Goal: Find contact information: Find contact information

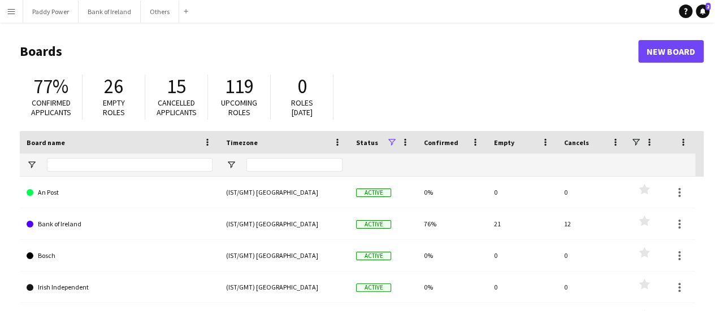
click at [179, 13] on div "Add" at bounding box center [186, 11] width 14 height 23
click at [161, 11] on button "Others Close" at bounding box center [160, 12] width 38 height 22
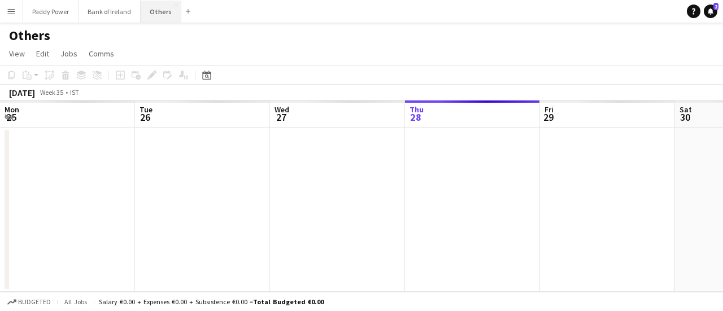
scroll to position [0, 270]
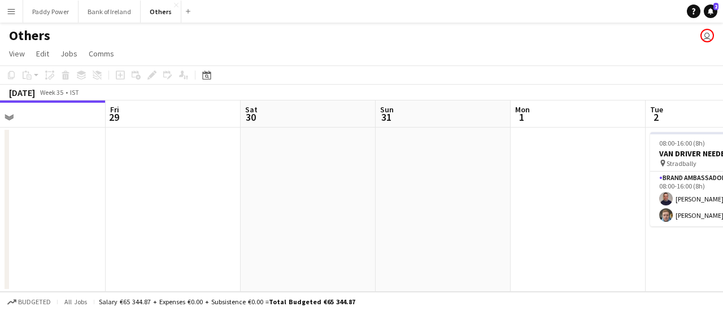
click at [155, 166] on app-calendar-viewport "Mon 25 Tue 26 Wed 27 1/2 1 Job Thu 28 Fri 29 Sat 30 Sun 31 Mon 1 Tue 2 2/2 1 Jo…" at bounding box center [361, 197] width 723 height 192
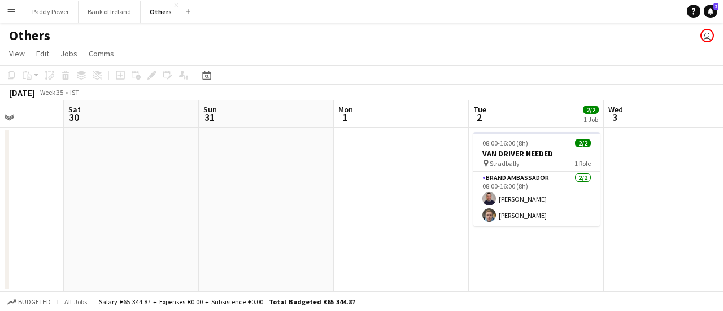
click at [230, 183] on app-calendar-viewport "Wed 27 1/2 1 Job Thu 28 Fri 29 Sat 30 Sun 31 Mon 1 Tue 2 2/2 1 Job Wed 3 Thu 4 …" at bounding box center [361, 197] width 723 height 192
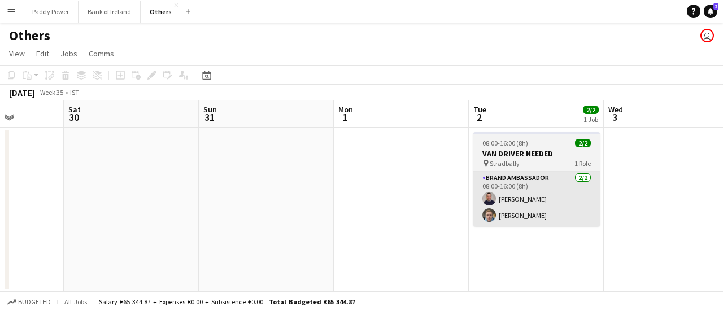
scroll to position [0, 346]
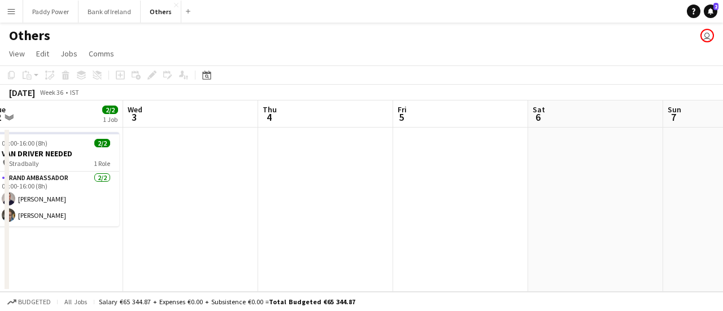
drag, startPoint x: 366, startPoint y: 195, endPoint x: 426, endPoint y: 205, distance: 61.3
click at [298, 199] on app-calendar-viewport "Fri 29 Sat 30 Sun 31 Mon 1 Tue 2 2/2 1 Job Wed 3 Thu 4 Fri 5 Sat 6 Sun 7 Mon 8 …" at bounding box center [361, 197] width 723 height 192
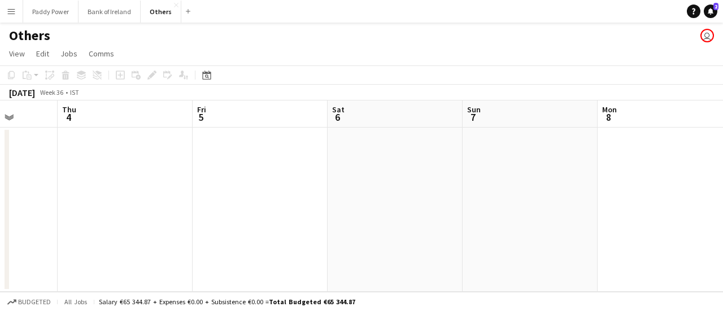
click at [98, 206] on app-calendar-viewport "Sun 31 Mon 1 Tue 2 2/2 1 Job Wed 3 Thu 4 Fri 5 Sat 6 Sun 7 Mon 8 Tue 9 Wed 10 0…" at bounding box center [361, 197] width 723 height 192
drag, startPoint x: 283, startPoint y: 194, endPoint x: 412, endPoint y: 188, distance: 129.6
click at [21, 197] on app-calendar-viewport "Sat 6 Sun 7 Mon 8 Tue 9 Wed 10 Thu 11 Fri 12 Sat 13 Sun 14 Mon 15 Tue 16" at bounding box center [361, 197] width 723 height 192
drag, startPoint x: 380, startPoint y: 190, endPoint x: 16, endPoint y: 178, distance: 363.6
click at [0, 188] on app-calendar-viewport "Mon 8 Tue 9 Wed 10 Thu 11 Fri 12 Sat 13 Sun 14 Mon 15 Tue 16 Wed 17 Thu 18" at bounding box center [361, 197] width 723 height 192
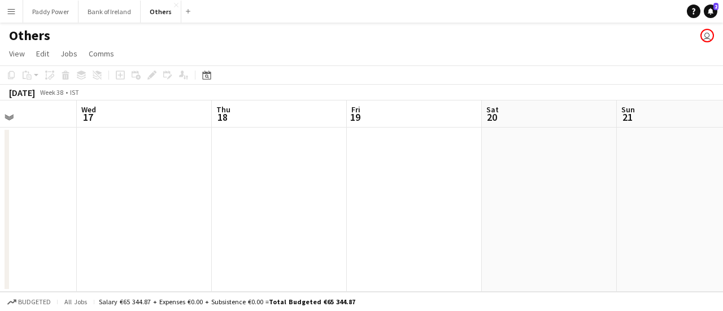
drag, startPoint x: 568, startPoint y: 207, endPoint x: 0, endPoint y: 192, distance: 568.2
click at [0, 194] on app-calendar-viewport "Sun 14 Mon 15 Tue 16 Wed 17 Thu 18 Fri 19 Sat 20 Sun 21 Mon 22 Tue 23 Wed 24" at bounding box center [361, 197] width 723 height 192
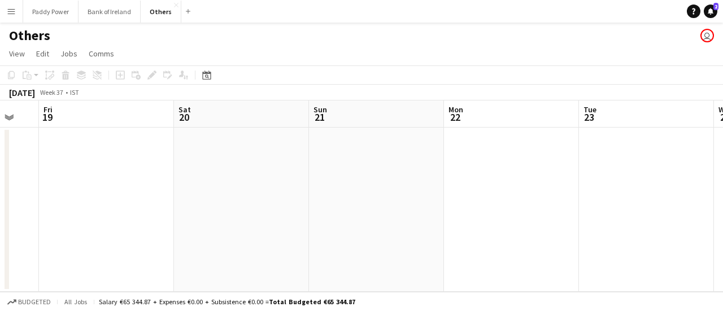
drag, startPoint x: 439, startPoint y: 214, endPoint x: 159, endPoint y: 201, distance: 279.5
click at [158, 206] on app-calendar-viewport "Tue 16 Wed 17 Thu 18 Fri 19 Sat 20 Sun 21 Mon 22 Tue 23 Wed 24 Thu 25 Fri 26" at bounding box center [361, 197] width 723 height 192
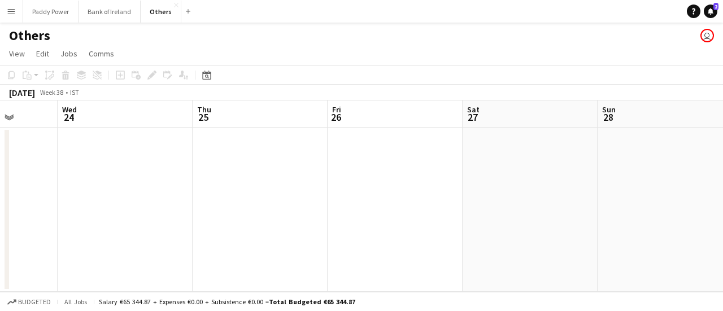
drag, startPoint x: 660, startPoint y: 211, endPoint x: 155, endPoint y: 192, distance: 505.7
click at [165, 196] on app-calendar-viewport "Sat 20 Sun 21 Mon 22 Tue 23 Wed 24 Thu 25 Fri 26 Sat 27 Sun 28 Mon 29 Tue 30" at bounding box center [361, 197] width 723 height 192
drag, startPoint x: 613, startPoint y: 187, endPoint x: 120, endPoint y: 186, distance: 492.3
click at [128, 187] on app-calendar-viewport "Wed 24 Thu 25 Fri 26 Sat 27 Sun 28 Mon 29 Tue 30 Wed 1 Thu 2 Fri 3 Sat 4" at bounding box center [361, 197] width 723 height 192
drag, startPoint x: 385, startPoint y: 192, endPoint x: 280, endPoint y: 186, distance: 105.3
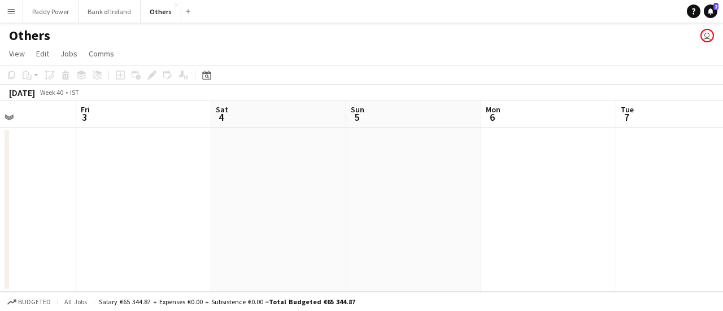
click at [0, 189] on app-calendar-viewport "Sun 28 Mon 29 Tue 30 Wed 1 Thu 2 Fri 3 Sat 4 Sun 5 Mon 6 Tue 7 Wed 8" at bounding box center [361, 197] width 723 height 192
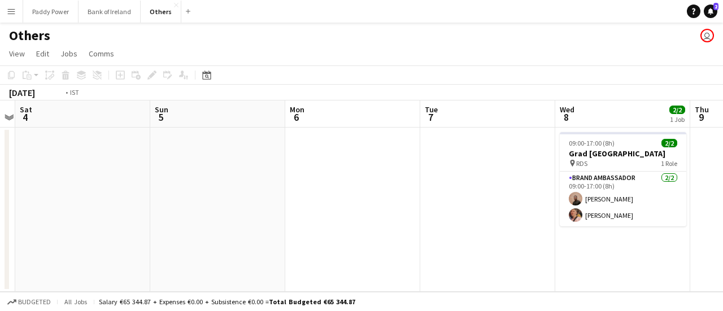
drag, startPoint x: 421, startPoint y: 193, endPoint x: 98, endPoint y: 190, distance: 322.7
click at [98, 190] on app-calendar-viewport "Wed 1 Thu 2 Fri 3 Sat 4 Sun 5 Mon 6 Tue 7 Wed 8 2/2 1 Job Thu 9 Fri 10 Sat 11 0…" at bounding box center [361, 197] width 723 height 192
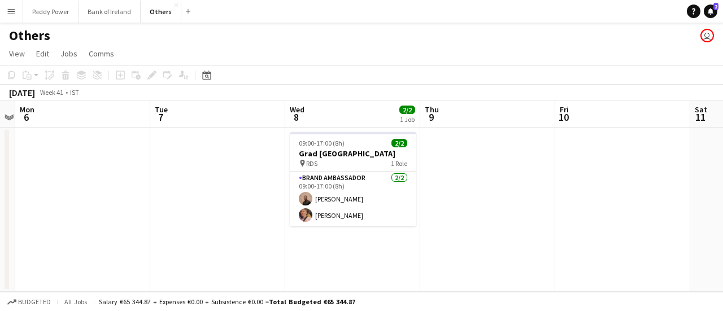
scroll to position [0, 437]
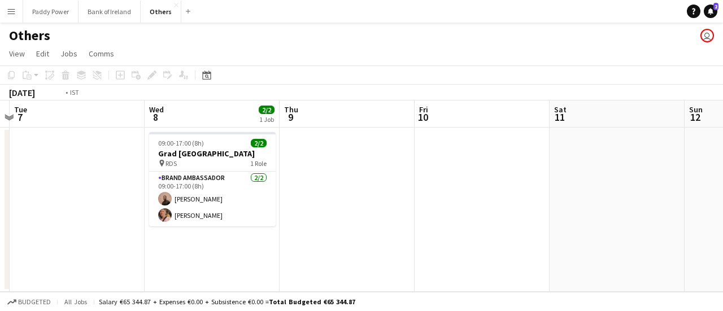
drag, startPoint x: 240, startPoint y: 181, endPoint x: 606, endPoint y: 205, distance: 367.0
click at [612, 207] on app-calendar-viewport "Sun 5 Mon 6 Tue 7 Wed 8 2/2 1 Job Thu 9 Fri 10 Sat 11 Sun 12 Mon 13 Tue 14 Wed …" at bounding box center [361, 197] width 723 height 192
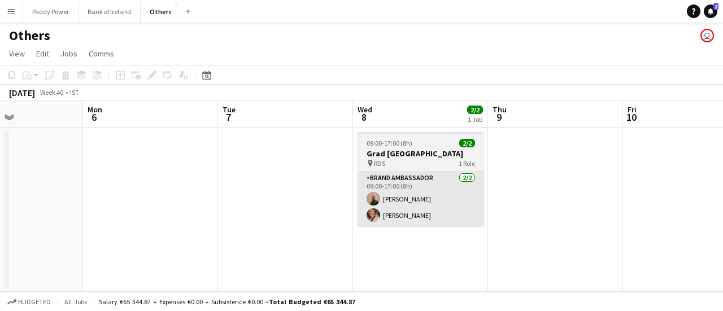
drag, startPoint x: 6, startPoint y: 200, endPoint x: 419, endPoint y: 179, distance: 414.3
click at [419, 179] on div "Fri 3 Sat 4 Sun 5 Mon 6 Tue 7 Wed 8 2/2 1 Job Thu 9 Fri 10 Sat 11 Sun 12 Mon 13…" at bounding box center [361, 197] width 723 height 192
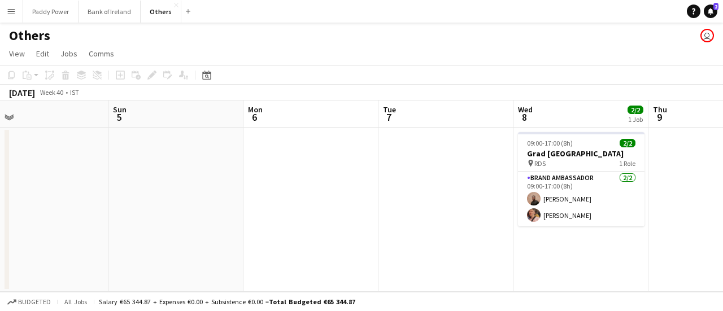
drag, startPoint x: 112, startPoint y: 167, endPoint x: 442, endPoint y: 185, distance: 330.0
click at [435, 185] on app-calendar-viewport "Thu 2 Fri 3 Sat 4 Sun 5 Mon 6 Tue 7 Wed 8 2/2 1 Job Thu 9 Fri 10 Sat 11 Sun 12 …" at bounding box center [361, 197] width 723 height 192
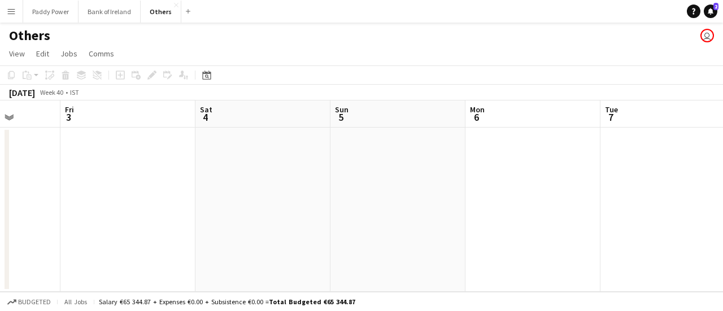
drag, startPoint x: 8, startPoint y: 160, endPoint x: 359, endPoint y: 179, distance: 352.1
click at [359, 179] on app-calendar-viewport "Wed 1 Thu 2 Fri 3 Sat 4 Sun 5 Mon 6 Tue 7 Wed 8 2/2 1 Job Thu 9 Fri 10 Sat 11 0…" at bounding box center [361, 197] width 723 height 192
drag, startPoint x: 21, startPoint y: 174, endPoint x: 366, endPoint y: 183, distance: 344.9
click at [285, 184] on app-calendar-viewport "Sun 28 Mon 29 Tue 30 Wed 1 Thu 2 Fri 3 Sat 4 Sun 5 Mon 6 Tue 7 Wed 8 2/2 1 Job …" at bounding box center [361, 197] width 723 height 192
drag, startPoint x: 124, startPoint y: 164, endPoint x: 357, endPoint y: 190, distance: 234.4
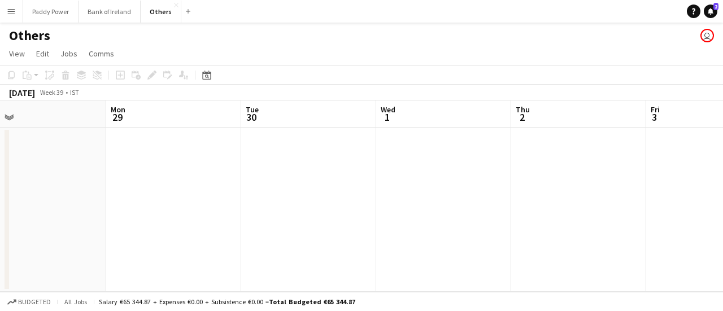
click at [469, 187] on app-calendar-viewport "Fri 26 Sat 27 Sun 28 Mon 29 Tue 30 Wed 1 Thu 2 Fri 3 Sat 4 Sun 5 Mon 6" at bounding box center [361, 197] width 723 height 192
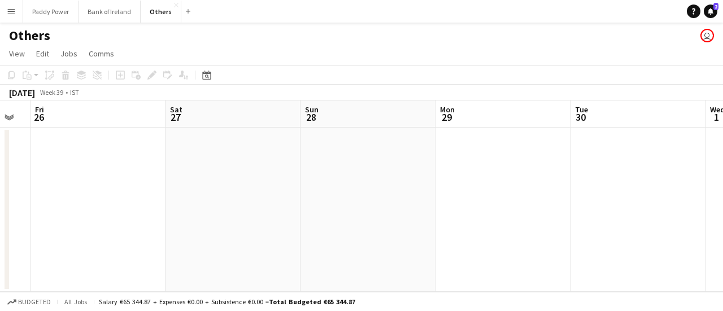
drag, startPoint x: 93, startPoint y: 206, endPoint x: 451, endPoint y: 211, distance: 357.8
click at [443, 215] on div "Wed 24 Thu 25 Fri 26 Sat 27 Sun 28 Mon 29 Tue 30 Wed 1 Thu 2 Fri 3 Sat 4" at bounding box center [361, 197] width 723 height 192
drag, startPoint x: 162, startPoint y: 214, endPoint x: 525, endPoint y: 217, distance: 362.9
click at [523, 217] on app-calendar-viewport "Mon 22 Tue 23 Wed 24 Thu 25 Fri 26 Sat 27 Sun 28 Mon 29 Tue 30 Wed 1 Thu 2" at bounding box center [361, 197] width 723 height 192
drag, startPoint x: 176, startPoint y: 210, endPoint x: 459, endPoint y: 202, distance: 282.7
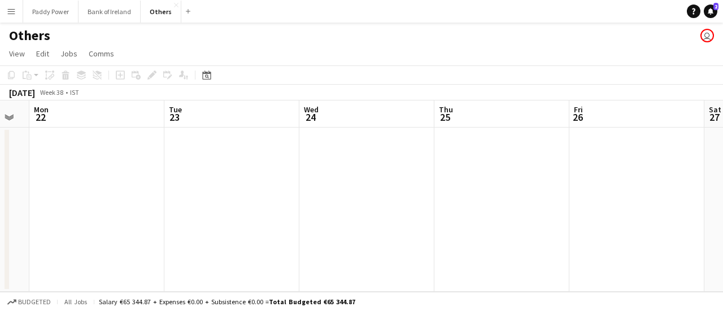
click at [459, 202] on app-calendar-viewport "Sat 20 Sun 21 Mon 22 Tue 23 Wed 24 Thu 25 Fri 26 Sat 27 Sun 28 Mon 29 Tue 30" at bounding box center [361, 197] width 723 height 192
drag, startPoint x: 118, startPoint y: 200, endPoint x: 500, endPoint y: 193, distance: 382.1
click at [511, 201] on app-calendar-viewport "Thu 18 Fri 19 Sat 20 Sun 21 Mon 22 Tue 23 Wed 24 Thu 25 Fri 26 Sat 27 Sun 28" at bounding box center [361, 197] width 723 height 192
drag, startPoint x: 110, startPoint y: 201, endPoint x: 506, endPoint y: 202, distance: 396.2
click at [509, 206] on app-calendar-viewport "Tue 16 Wed 17 Thu 18 Fri 19 Sat 20 Sun 21 Mon 22 Tue 23 Wed 24 Thu 25 Fri 26" at bounding box center [361, 197] width 723 height 192
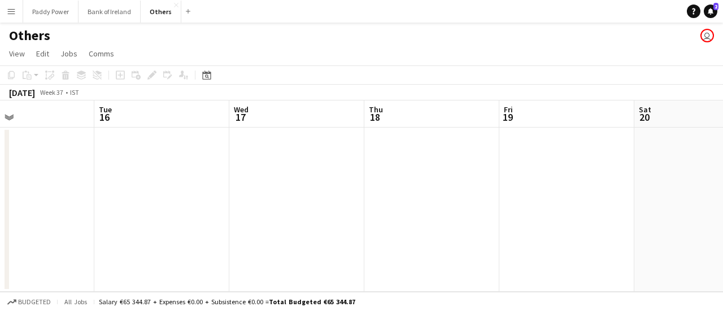
drag, startPoint x: 112, startPoint y: 206, endPoint x: 444, endPoint y: 217, distance: 332.5
click at [444, 217] on app-calendar-viewport "Sat 13 Sun 14 Mon 15 Tue 16 Wed 17 Thu 18 Fri 19 Sat 20 Sun 21 Mon 22 Tue 23" at bounding box center [361, 197] width 723 height 192
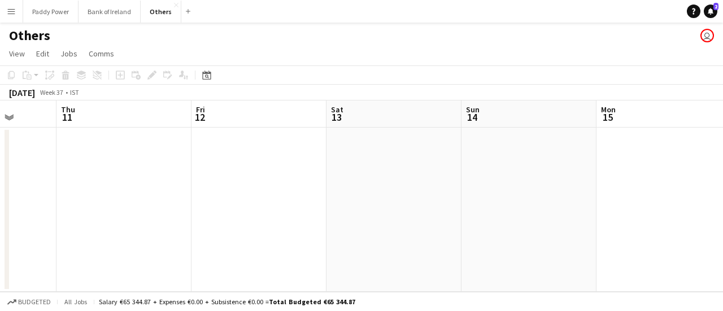
drag, startPoint x: 219, startPoint y: 216, endPoint x: 536, endPoint y: 212, distance: 317.1
click at [536, 212] on app-calendar-viewport "Mon 8 Tue 9 Wed 10 Thu 11 Fri 12 Sat 13 Sun 14 Mon 15 Tue 16 Wed 17 Thu 18" at bounding box center [361, 197] width 723 height 192
drag, startPoint x: 109, startPoint y: 189, endPoint x: 444, endPoint y: 188, distance: 335.7
click at [470, 188] on app-calendar-viewport "Sun 7 Mon 8 Tue 9 Wed 10 Thu 11 Fri 12 Sat 13 Sun 14 Mon 15 Tue 16 Wed 17" at bounding box center [361, 197] width 723 height 192
drag, startPoint x: 317, startPoint y: 185, endPoint x: 8, endPoint y: 175, distance: 308.8
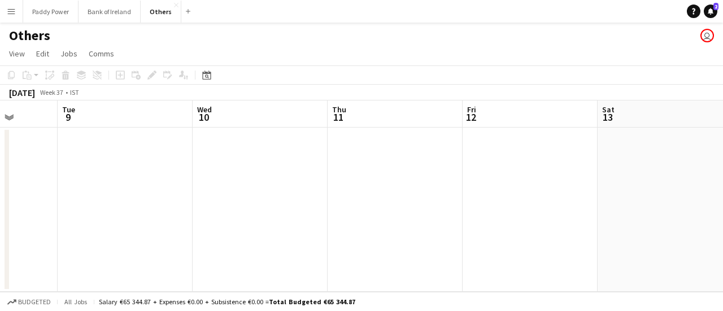
click at [7, 175] on div "Sat 6 Sun 7 Mon 8 Tue 9 Wed 10 Thu 11 Fri 12 Sat 13 Sun 14 Mon 15 Tue 16" at bounding box center [361, 197] width 723 height 192
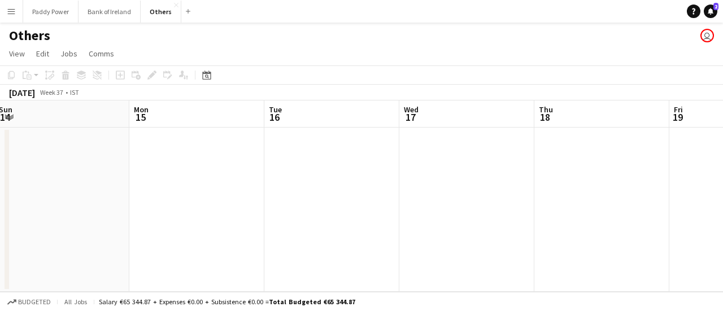
drag, startPoint x: 510, startPoint y: 185, endPoint x: 192, endPoint y: 192, distance: 318.8
click at [43, 187] on app-calendar-viewport "Fri 12 Sat 13 Sun 14 Mon 15 Tue 16 Wed 17 Thu 18 Fri 19 Sat 20 Sun 21 Mon 22" at bounding box center [361, 197] width 723 height 192
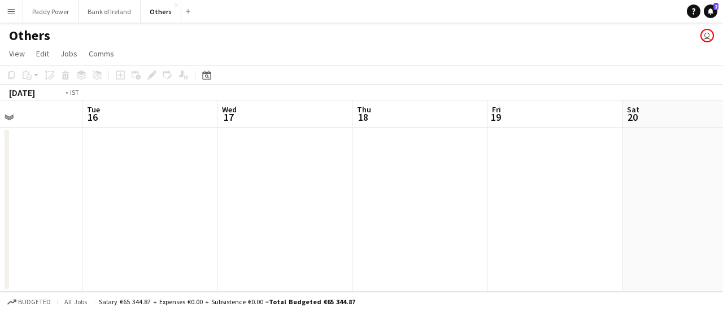
scroll to position [0, 339]
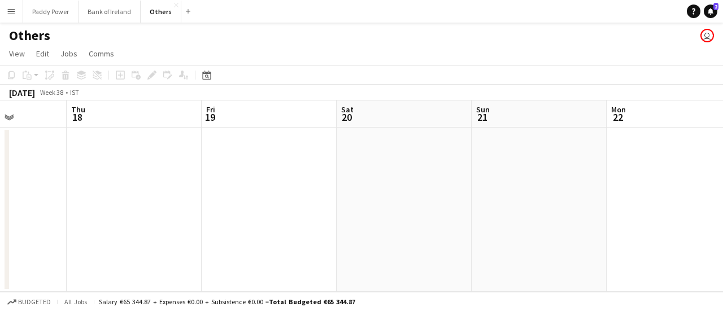
drag, startPoint x: 459, startPoint y: 207, endPoint x: 0, endPoint y: 207, distance: 458.9
click at [0, 207] on app-calendar-viewport "Mon 15 Tue 16 Wed 17 Thu 18 Fri 19 Sat 20 Sun 21 Mon 22 Tue 23 Wed 24 Thu 25" at bounding box center [361, 197] width 723 height 192
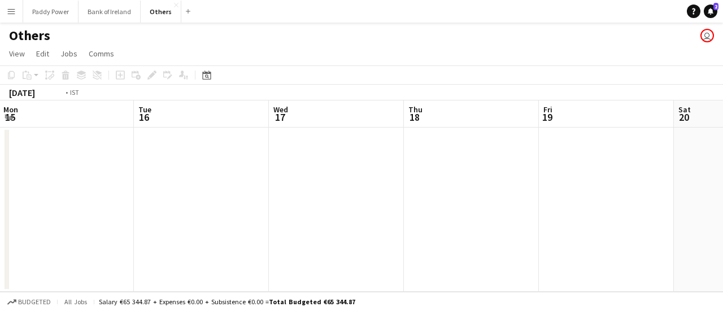
drag, startPoint x: 76, startPoint y: 141, endPoint x: 426, endPoint y: 168, distance: 351.4
click at [431, 168] on app-calendar-viewport "Sat 13 Sun 14 Mon 15 Tue 16 Wed 17 Thu 18 Fri 19 Sat 20 Sun 21 Mon 22 Tue 23" at bounding box center [361, 197] width 723 height 192
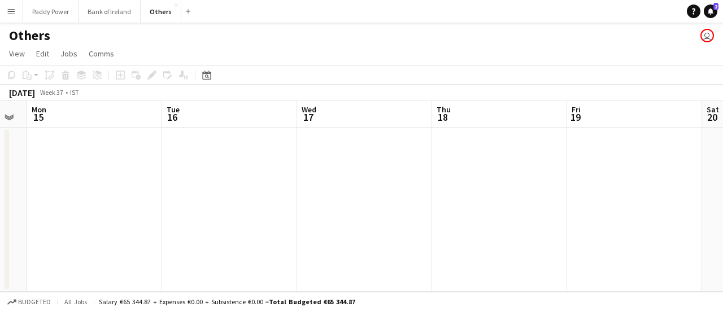
click at [6, 8] on button "Menu" at bounding box center [11, 11] width 23 height 23
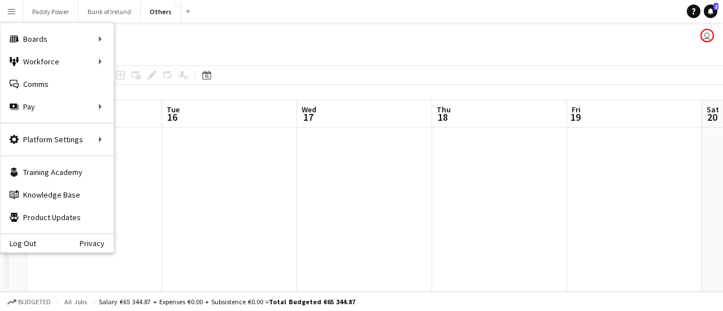
click at [240, 193] on app-date-cell at bounding box center [229, 210] width 135 height 164
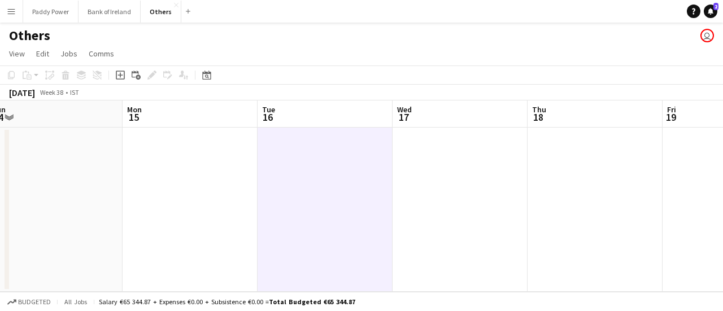
scroll to position [0, 239]
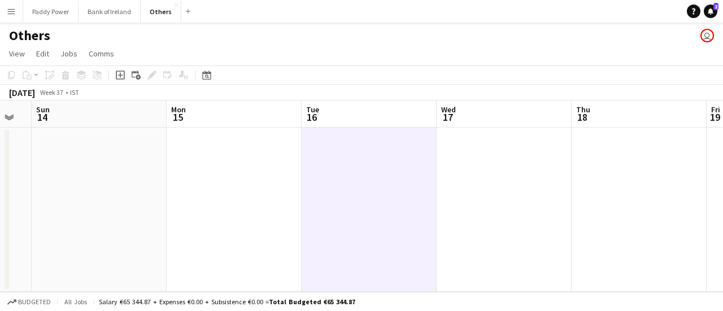
drag, startPoint x: 527, startPoint y: 177, endPoint x: 666, endPoint y: 176, distance: 139.6
click at [666, 176] on app-calendar-viewport "Fri 12 Sat 13 Sun 14 Mon 15 Tue 16 Wed 17 Thu 18 Fri 19 Sat 20 Sun 21 Mon 22" at bounding box center [361, 197] width 723 height 192
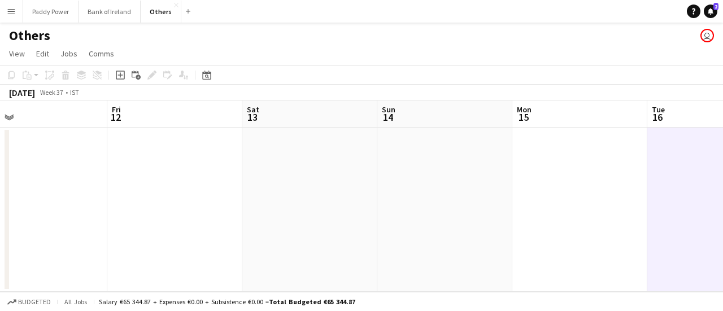
scroll to position [0, 399]
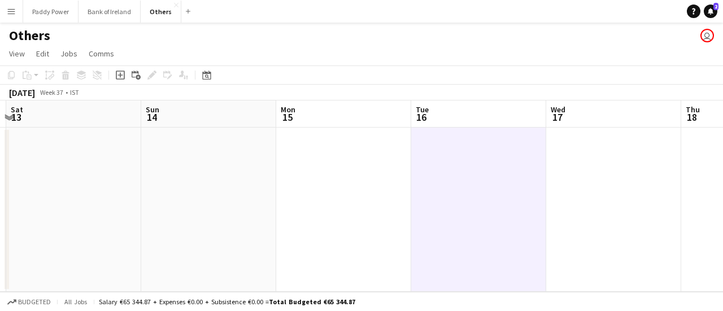
drag, startPoint x: 588, startPoint y: 261, endPoint x: 723, endPoint y: 278, distance: 136.2
click at [723, 279] on app-calendar-viewport "Wed 10 Thu 11 Fri 12 Sat 13 Sun 14 Mon 15 Tue 16 Wed 17 Thu 18 Fri 19 Sat 20" at bounding box center [361, 197] width 723 height 192
drag, startPoint x: 441, startPoint y: 294, endPoint x: 638, endPoint y: 309, distance: 197.3
click at [722, 311] on html "Menu Boards Boards Boards All jobs Status Workforce Workforce My Workforce Recr…" at bounding box center [361, 155] width 723 height 311
click at [419, 300] on div "Budgeted All jobs Salary €65 344.87 + Expenses €0.00 + Subsistence €0.00 = Tota…" at bounding box center [361, 301] width 723 height 19
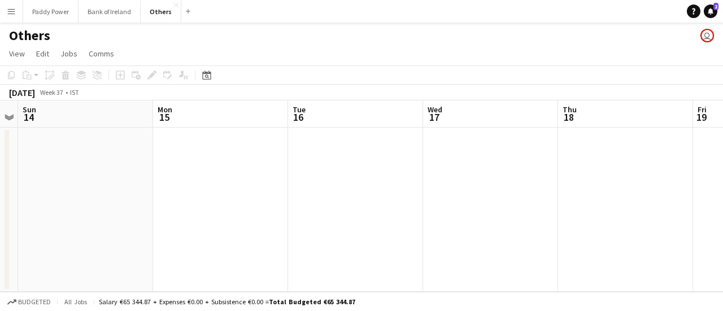
drag
click at [191, 172] on app-calendar-viewport "Wed 10 Thu 11 Fri 12 Sat 13 Sun 14 Mon 15 Tue 16 Wed 17 Thu 18 Fri 19 Sat 20" at bounding box center [361, 197] width 723 height 192
click at [115, 12] on button "Bank of Ireland Close" at bounding box center [110, 12] width 62 height 22
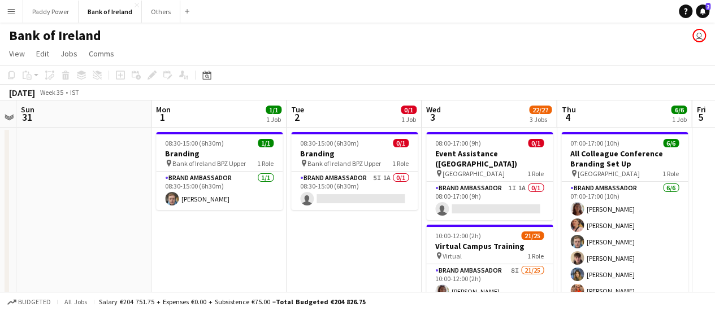
scroll to position [0, 346]
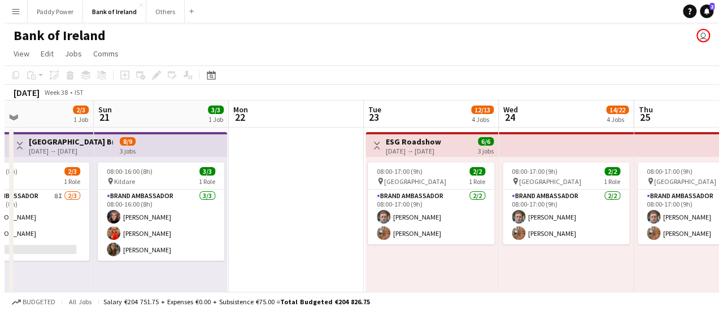
scroll to position [0, 513]
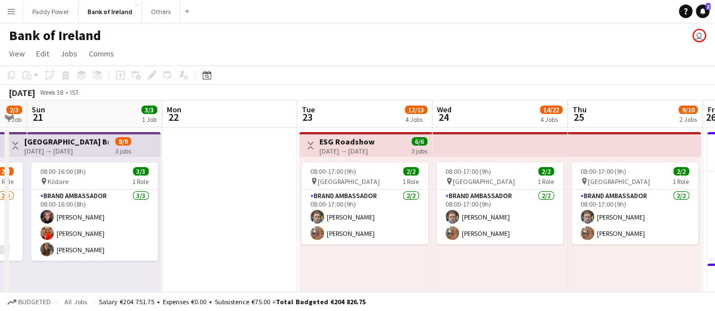
click at [62, 15] on button "Paddy Power Close" at bounding box center [50, 12] width 55 height 22
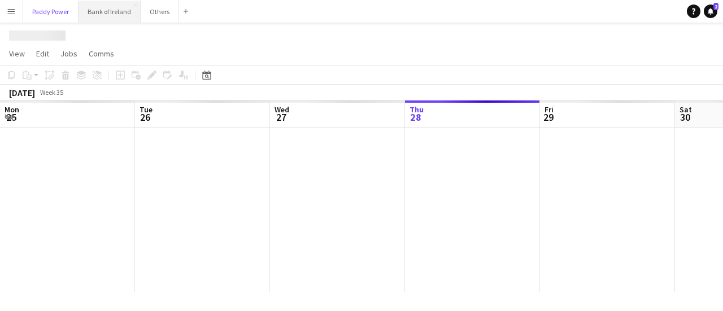
scroll to position [0, 270]
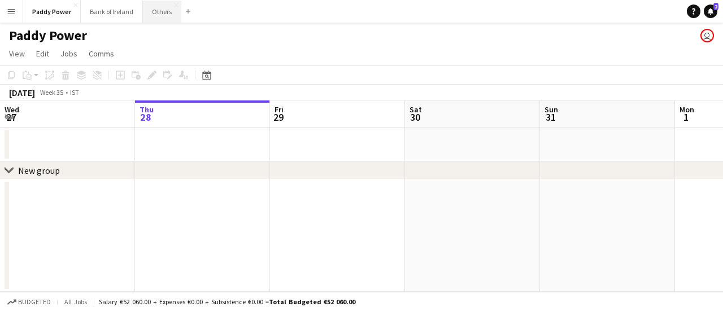
click at [156, 8] on button "Others Close" at bounding box center [162, 12] width 38 height 22
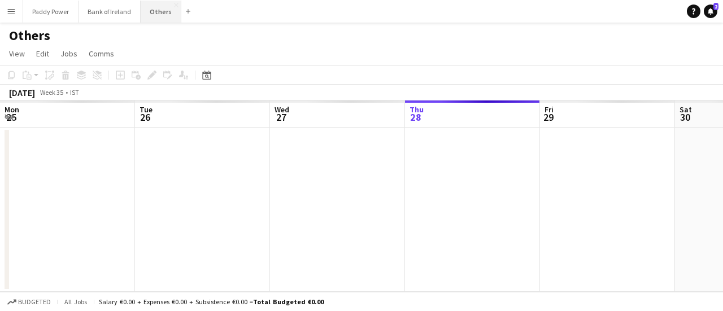
scroll to position [0, 270]
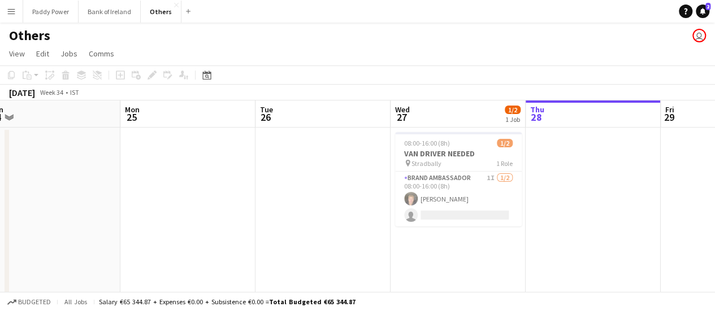
click at [673, 194] on app-calendar-viewport "Fri 22 Sat 23 6/6 1 Job Sun 24 Mon 25 Tue 26 Wed 27 1/2 1 Job Thu 28 Fri 29 Sat…" at bounding box center [357, 212] width 715 height 222
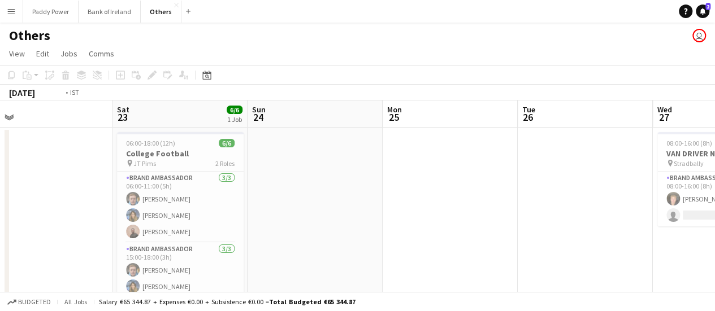
click at [0, 183] on app-calendar-viewport "Wed 20 Thu 21 Fri 22 Sat 23 6/6 1 Job Sun 24 Mon 25 Tue 26 Wed 27 1/2 1 Job Thu…" at bounding box center [357, 212] width 715 height 222
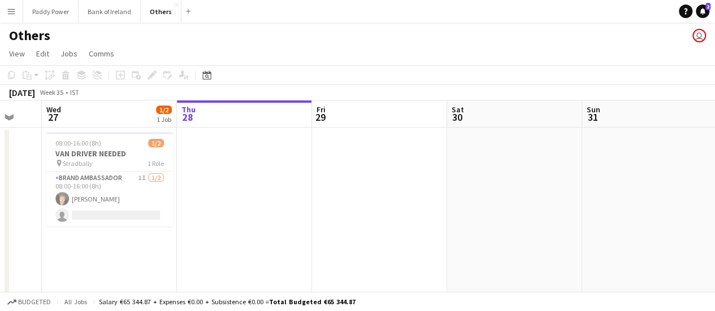
click at [16, 187] on app-calendar-viewport "Sun 24 Mon 25 Tue 26 Wed 27 1/2 1 Job Thu 28 Fri 29 Sat 30 Sun 31 Mon 1 Tue 2 2…" at bounding box center [357, 212] width 715 height 222
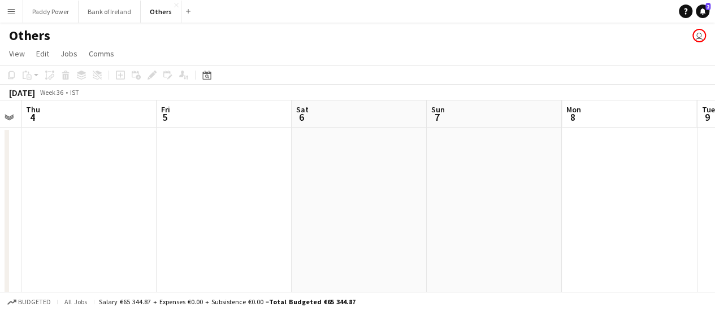
click at [0, 194] on app-calendar-viewport "Mon 1 Tue 2 2/2 1 Job Wed 3 Thu 4 Fri 5 Sat 6 Sun 7 Mon 8 Tue 9 Wed 10 Thu 11 0…" at bounding box center [357, 212] width 715 height 222
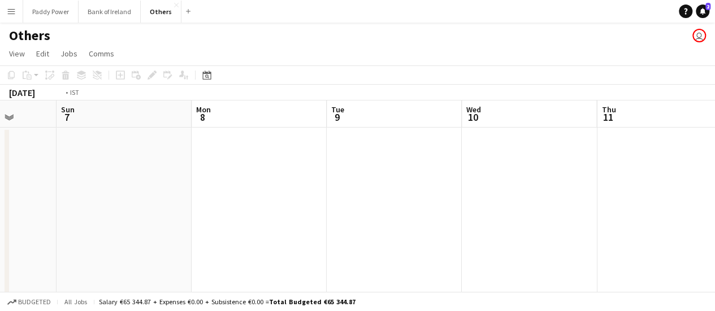
click at [12, 184] on app-calendar-viewport "Wed 3 Thu 4 Fri 5 Sat 6 Sun 7 Mon 8 Tue 9 Wed 10 Thu 11 Fri 12 Sat 13" at bounding box center [357, 212] width 715 height 222
click at [43, 190] on app-calendar-viewport "Fri 5 Sat 6 Sun 7 Mon 8 Tue 9 Wed 10 Thu 11 Fri 12 Sat 13 Sun 14 Mon 15" at bounding box center [357, 212] width 715 height 222
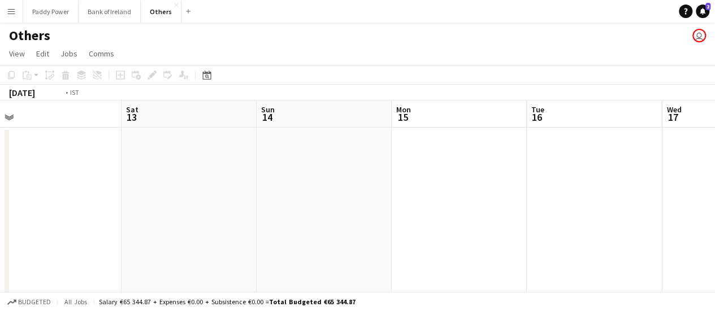
click at [130, 183] on app-calendar-viewport "Tue 9 Wed 10 Thu 11 Fri 12 Sat 13 Sun 14 Mon 15 Tue 16 Wed 17 Thu 18 Fri 19" at bounding box center [357, 212] width 715 height 222
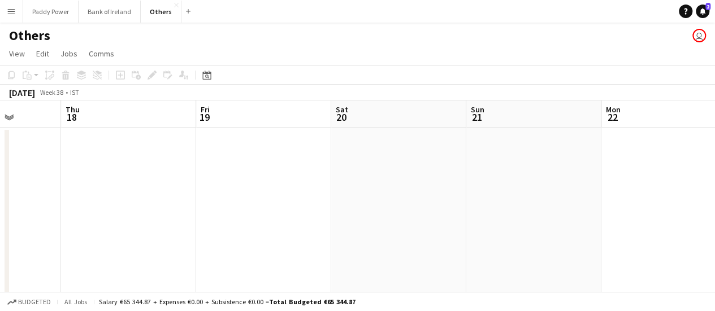
click at [68, 187] on app-calendar-viewport "Mon 15 Tue 16 Wed 17 Thu 18 Fri 19 Sat 20 Sun 21 Mon 22 Tue 23 Wed 24 Thu 25" at bounding box center [357, 212] width 715 height 222
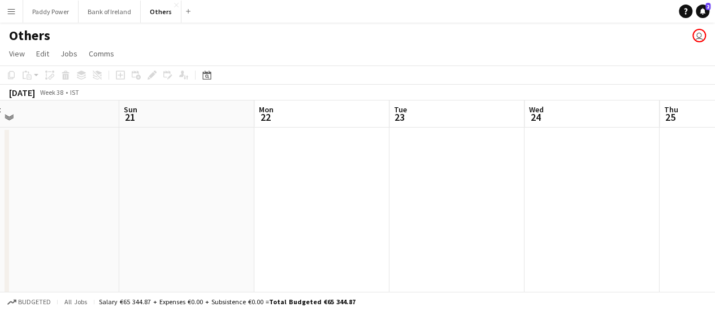
click at [329, 197] on app-calendar-viewport "Thu 18 Fri 19 Sat 20 Sun 21 Mon 22 Tue 23 Wed 24 Thu 25 Fri 26 Sat 27 Sun 28" at bounding box center [357, 212] width 715 height 222
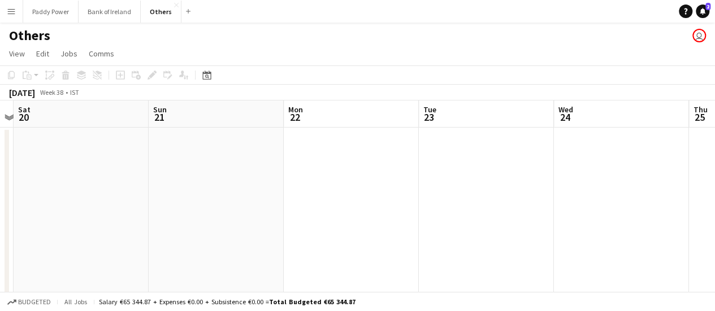
click at [16, 10] on button "Menu" at bounding box center [11, 11] width 23 height 23
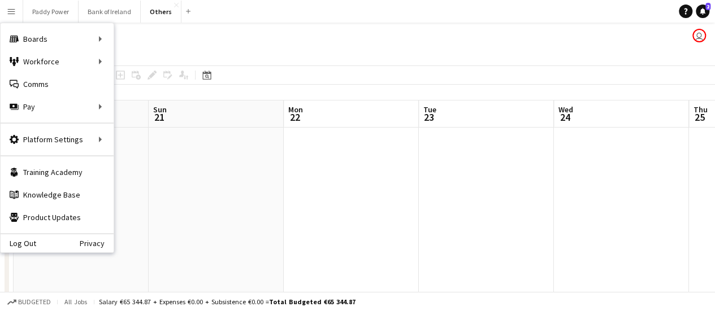
click at [360, 218] on app-date-cell at bounding box center [351, 225] width 135 height 194
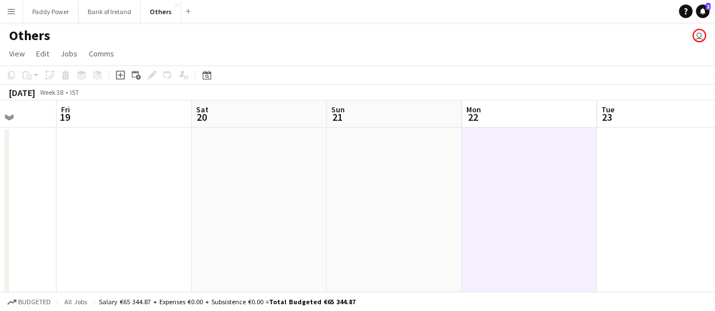
click at [715, 226] on html "Menu Boards Boards Boards All jobs Status Workforce Workforce My Workforce Recr…" at bounding box center [357, 170] width 715 height 341
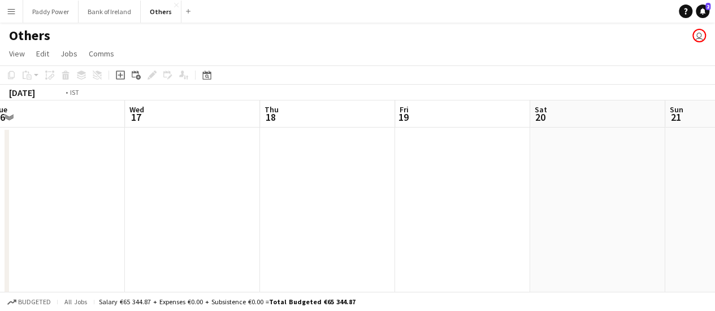
click at [578, 229] on app-calendar-viewport "Sun 14 Mon 15 Tue 16 Wed 17 Thu 18 Fri 19 Sat 20 Sun 21 Mon 22 Tue 23 Wed 24" at bounding box center [357, 212] width 715 height 222
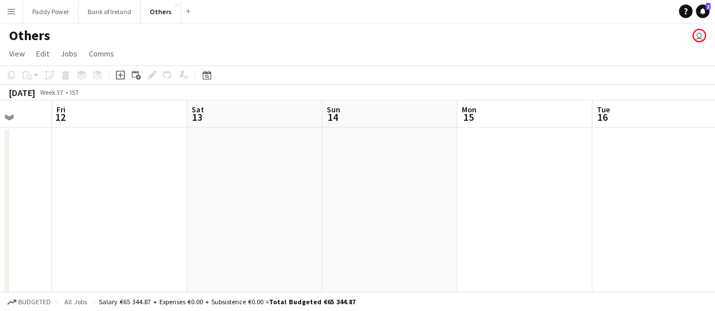
click at [543, 226] on app-calendar-viewport "Tue 9 Wed 10 Thu 11 Fri 12 Sat 13 Sun 14 Mon 15 Tue 16 Wed 17 Thu 18 Fri 19" at bounding box center [357, 212] width 715 height 222
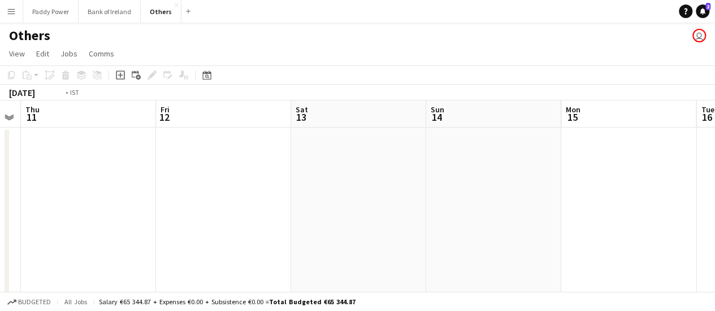
click at [562, 237] on app-calendar-viewport "Mon 8 Tue 9 Wed 10 Thu 11 Fri 12 Sat 13 Sun 14 Mon 15 Tue 16 Wed 17 Thu 18" at bounding box center [357, 212] width 715 height 222
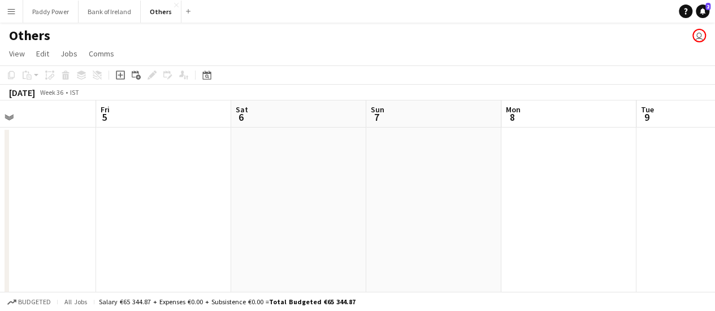
click at [519, 233] on app-calendar-viewport "Tue 2 2/2 1 Job Wed 3 Thu 4 Fri 5 Sat 6 Sun 7 Mon 8 Tue 9 Wed 10 Thu 11 Fri 12 …" at bounding box center [357, 212] width 715 height 222
click at [690, 236] on app-calendar-viewport "Tue 2 2/2 1 Job Wed 3 Thu 4 Fri 5 Sat 6 Sun 7 Mon 8 Tue 9 Wed 10 Thu 11 Fri 12 …" at bounding box center [357, 212] width 715 height 222
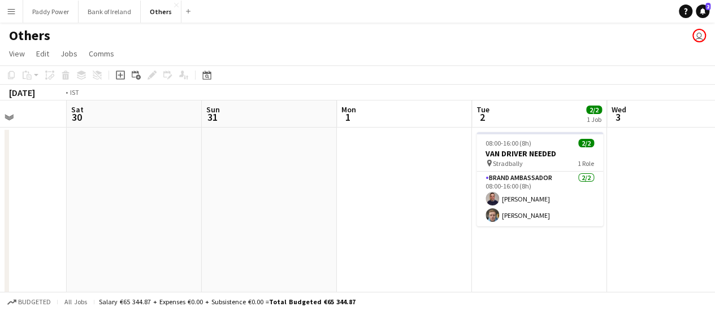
scroll to position [0, 360]
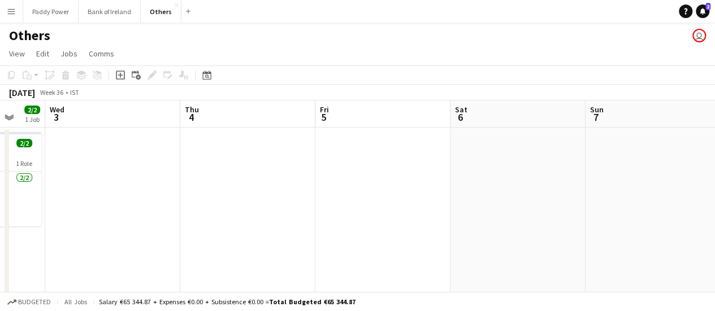
drag, startPoint x: 266, startPoint y: 216, endPoint x: 0, endPoint y: 218, distance: 265.6
click at [0, 218] on app-calendar-viewport "Sun 31 Mon 1 Tue 2 2/2 1 Job Wed 3 Thu 4 Fri 5 Sat 6 Sun 7 Mon 8 Tue 9 Wed 10 0…" at bounding box center [357, 212] width 715 height 222
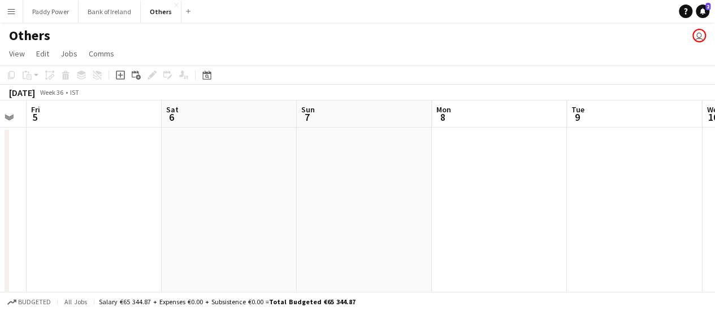
drag, startPoint x: 479, startPoint y: 184, endPoint x: 190, endPoint y: 168, distance: 289.3
click at [190, 168] on app-calendar-viewport "Tue 2 2/2 1 Job Wed 3 Thu 4 Fri 5 Sat 6 Sun 7 Mon 8 Tue 9 Wed 10 Thu 11 Fri 12 …" at bounding box center [357, 212] width 715 height 222
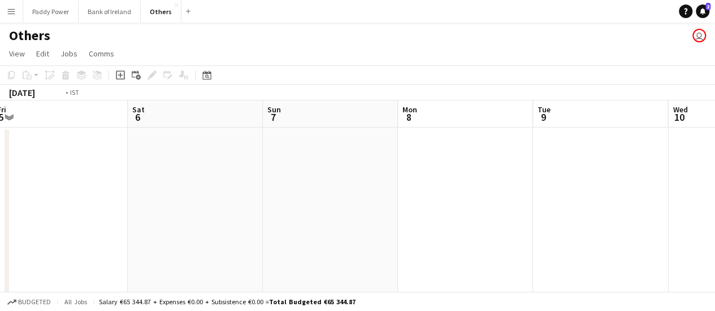
drag, startPoint x: 605, startPoint y: 170, endPoint x: 111, endPoint y: 176, distance: 494.6
click at [115, 176] on app-calendar-viewport "Tue 2 2/2 1 Job Wed 3 Thu 4 Fri 5 Sat 6 Sun 7 Mon 8 Tue 9 Wed 10 Thu 11 Fri 12 …" at bounding box center [357, 212] width 715 height 222
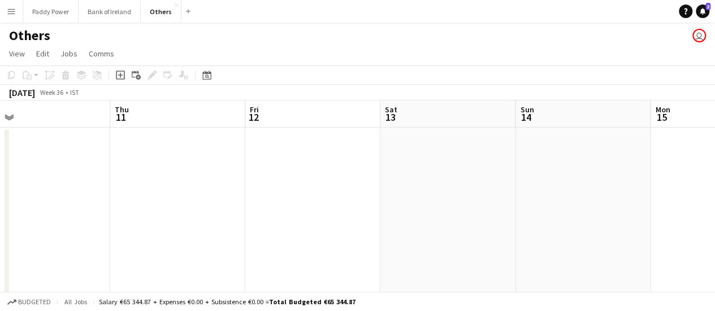
drag, startPoint x: 363, startPoint y: 200, endPoint x: 128, endPoint y: 179, distance: 235.5
click at [116, 180] on app-calendar-viewport "Sat 6 Sun 7 Mon 8 Tue 9 Wed 10 Thu 11 Fri 12 Sat 13 Sun 14 Mon 15 Tue 16" at bounding box center [357, 212] width 715 height 222
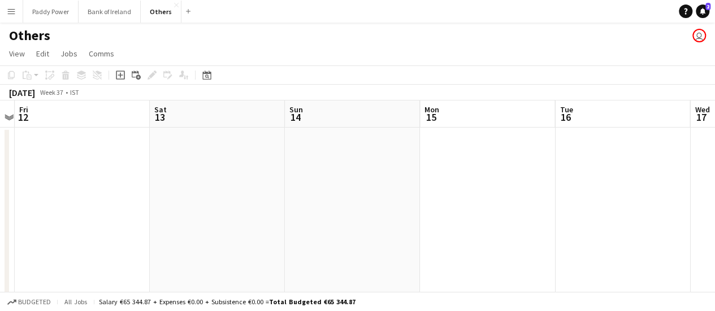
click at [98, 179] on app-calendar-viewport "Mon 8 Tue 9 Wed 10 Thu 11 Fri 12 Sat 13 Sun 14 Mon 15 Tue 16 Wed 17 Thu 18" at bounding box center [357, 212] width 715 height 222
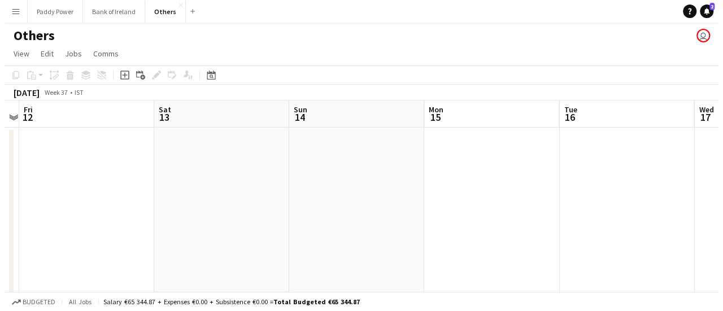
scroll to position [0, 532]
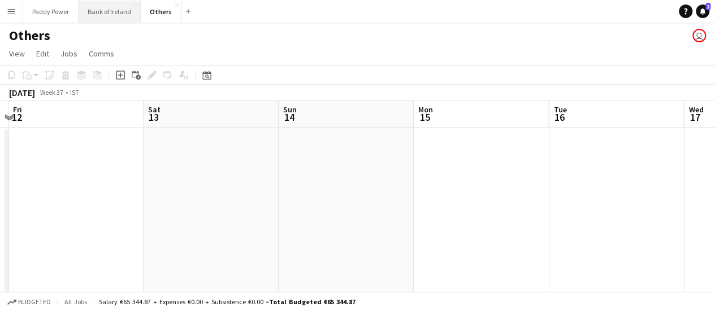
click at [112, 8] on button "Bank of Ireland Close" at bounding box center [110, 12] width 62 height 22
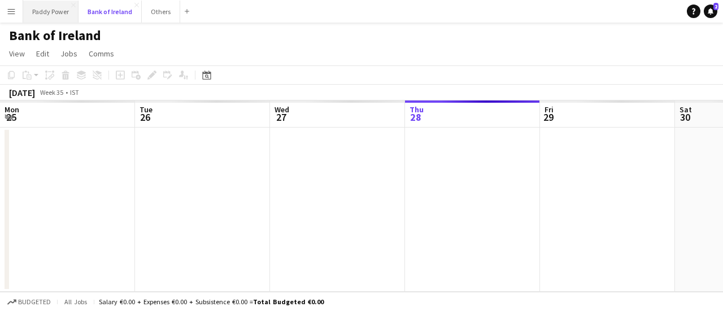
scroll to position [0, 270]
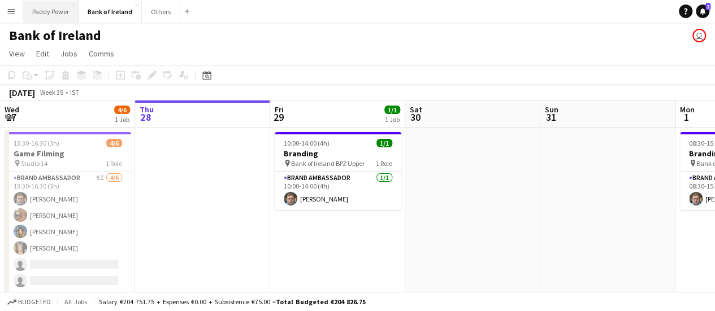
click at [49, 12] on button "Paddy Power Close" at bounding box center [50, 12] width 55 height 22
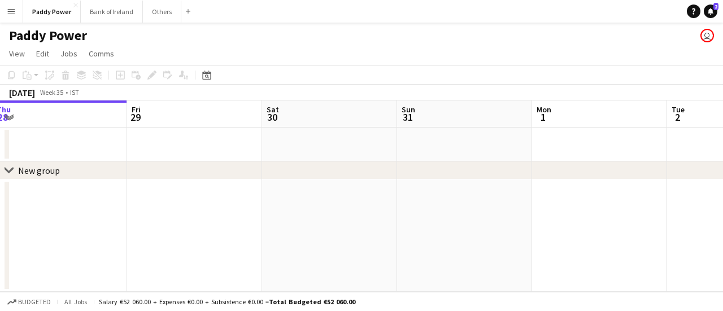
click at [101, 184] on app-calendar-viewport "Mon 25 Tue 26 Wed 27 Thu 28 Fri 29 Sat 30 Sun 31 Mon 1 Tue 2 Wed 3 Thu 4" at bounding box center [361, 197] width 723 height 192
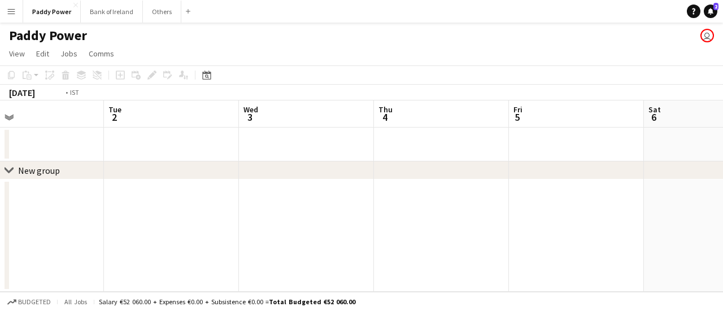
click at [102, 181] on app-calendar-viewport "Fri 29 Sat 30 Sun 31 Mon 1 Tue 2 Wed 3 Thu 4 Fri 5 Sat 6 Sun 7 Mon 8" at bounding box center [361, 197] width 723 height 192
click at [136, 192] on app-calendar-viewport "Fri 29 Sat 30 Sun 31 Mon 1 Tue 2 Wed 3 Thu 4 Fri 5 Sat 6 Sun 7 Mon 8" at bounding box center [361, 197] width 723 height 192
click at [83, 192] on app-calendar-viewport "Sun 31 Mon 1 Tue 2 Wed 3 Thu 4 Fri 5 Sat 6 Sun 7 Mon 8 Tue 9 Wed 10" at bounding box center [361, 197] width 723 height 192
click at [106, 193] on app-calendar-viewport "Thu 4 Fri 5 Sat 6 Sun 7 Mon 8 Tue 9 Wed 10 Thu 11 Fri 12 Sat 13 Sun 14" at bounding box center [361, 197] width 723 height 192
click at [231, 208] on app-calendar-viewport "Sat 6 Sun 7 Mon 8 Tue 9 Wed 10 Thu 11 Fri 12 Sat 13 Sun 14 Mon 15 Tue 16" at bounding box center [361, 197] width 723 height 192
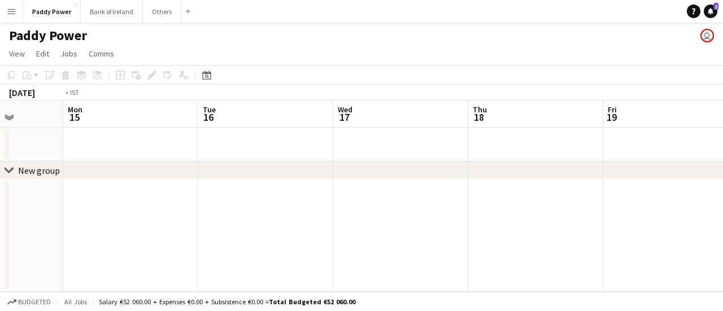
click at [92, 192] on app-calendar-viewport "Fri 12 Sat 13 Sun 14 Mon 15 Tue 16 Wed 17 Thu 18 Fri 19 Sat 20 Sun 21 Mon 22" at bounding box center [361, 197] width 723 height 192
click at [0, 171] on div "chevron-right New group Fri 12 Sat 13 Sun 14 Mon 15 Tue 16 Wed 17 Thu 18 Fri 19…" at bounding box center [361, 197] width 723 height 192
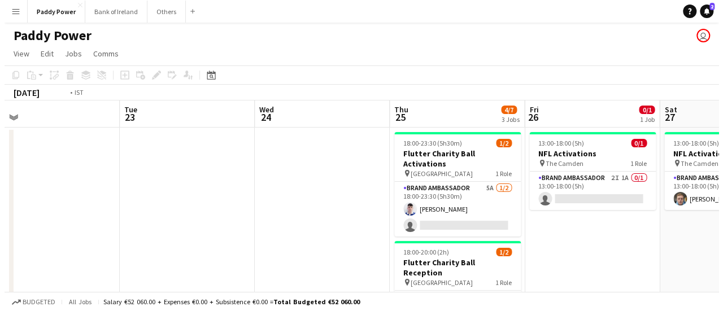
scroll to position [0, 379]
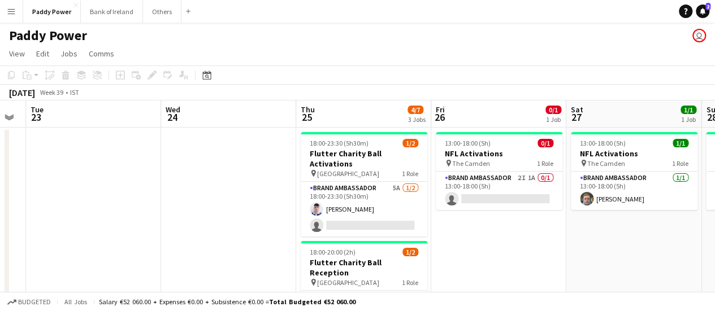
click at [111, 12] on button "Bank of Ireland Close" at bounding box center [112, 12] width 62 height 22
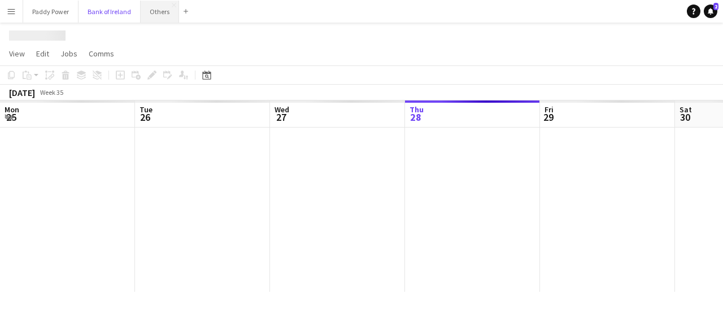
scroll to position [0, 270]
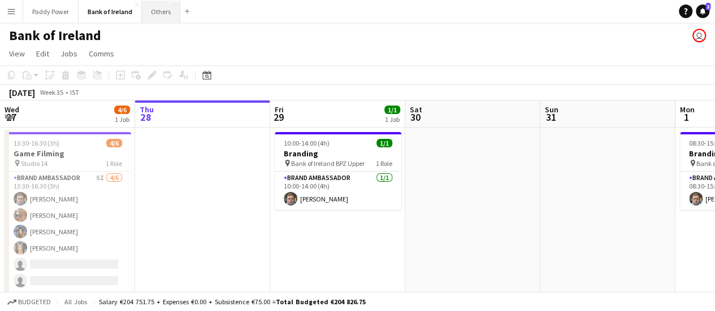
click at [148, 13] on button "Others Close" at bounding box center [161, 12] width 38 height 22
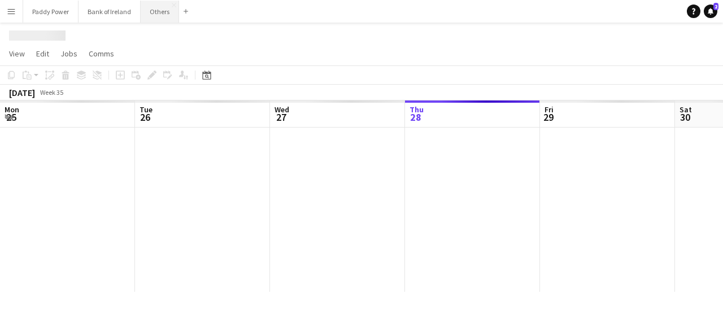
scroll to position [0, 270]
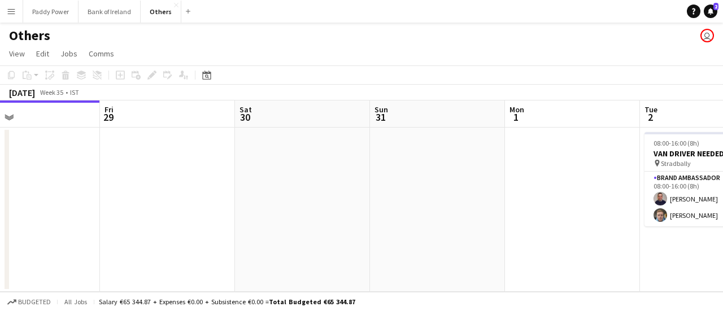
click at [0, 171] on app-calendar-viewport "Tue 26 Wed 27 1/2 1 Job Thu 28 Fri 29 Sat 30 Sun 31 Mon 1 Tue 2 2/2 1 Job Wed 3…" at bounding box center [361, 197] width 723 height 192
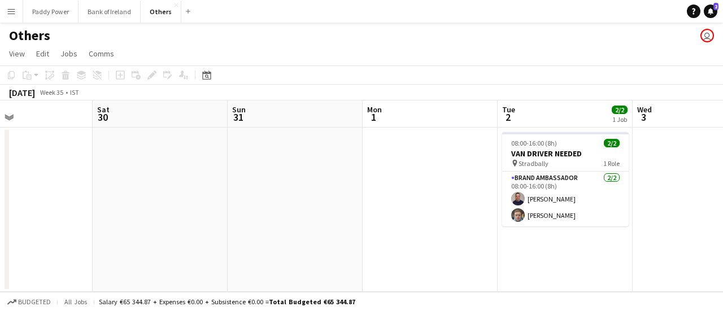
click at [0, 186] on app-calendar-viewport "Tue 26 Wed 27 1/2 1 Job Thu 28 Fri 29 Sat 30 Sun 31 Mon 1 Tue 2 2/2 1 Job Wed 3…" at bounding box center [361, 197] width 723 height 192
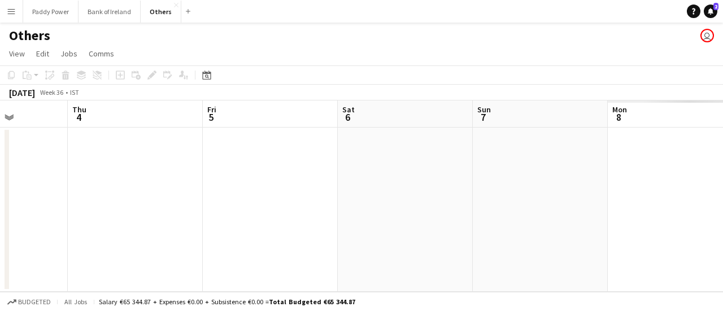
click at [0, 197] on app-calendar-viewport "Sat 30 Sun 31 Mon 1 Tue 2 2/2 1 Job Wed 3 Thu 4 Fri 5 Sat 6 Sun 7 Mon 8 Tue 9 0…" at bounding box center [361, 197] width 723 height 192
click at [0, 174] on app-calendar-viewport "Tue 2 2/2 1 Job Wed 3 Thu 4 Fri 5 Sat 6 Sun 7 Mon 8 Tue 9 Wed 10 Thu 11 Fri 12 …" at bounding box center [361, 197] width 723 height 192
click at [24, 163] on app-calendar-viewport "Sat 6 Sun 7 Mon 8 Tue 9 Wed 10 Thu 11 Fri 12 Sat 13 Sun 14 Mon 15 Tue 16" at bounding box center [361, 197] width 723 height 192
click at [222, 164] on app-calendar-viewport "Mon 15 Tue 16 Wed 17 Thu 18 Fri 19 Sat 20 Sun 21 Mon 22 Tue 23 Wed 24 Thu 25" at bounding box center [361, 197] width 723 height 192
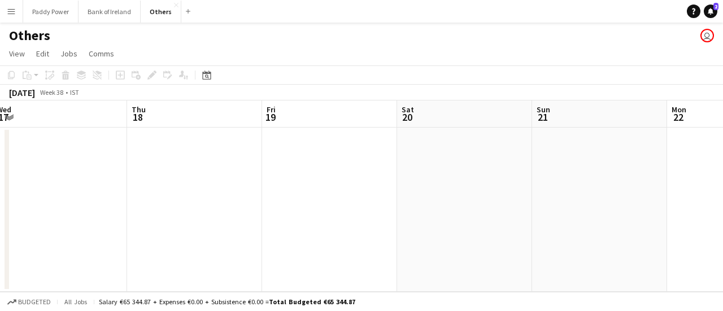
scroll to position [0, 255]
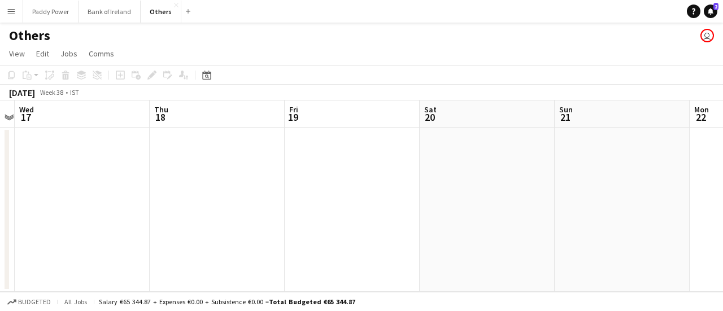
click at [461, 159] on app-date-cell at bounding box center [487, 210] width 135 height 164
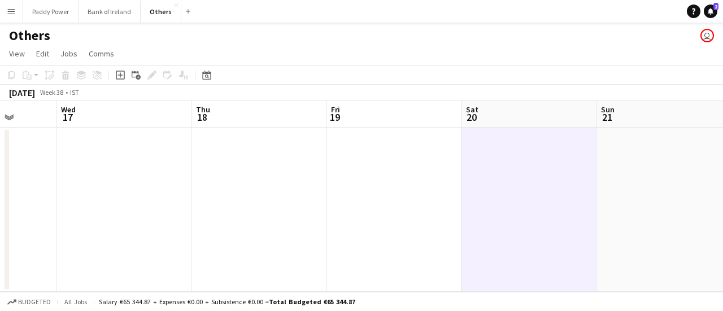
click at [369, 179] on app-calendar-viewport "Sun 14 Mon 15 Tue 16 Wed 17 Thu 18 Fri 19 Sat 20 Sun 21 Mon 22 Tue 23 Wed 24" at bounding box center [361, 197] width 723 height 192
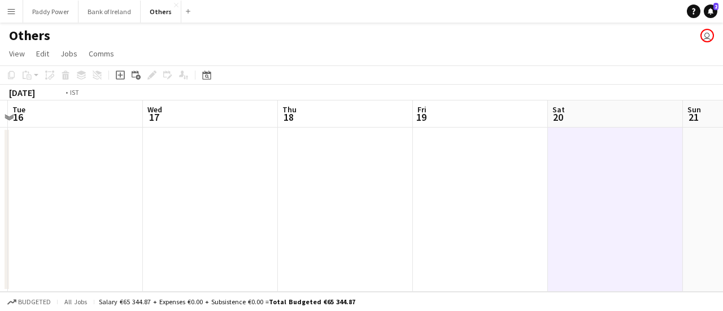
click at [567, 202] on app-calendar-viewport "Sat 13 Sun 14 Mon 15 Tue 16 Wed 17 Thu 18 Fri 19 Sat 20 Sun 21 Mon 22 Tue 23" at bounding box center [361, 197] width 723 height 192
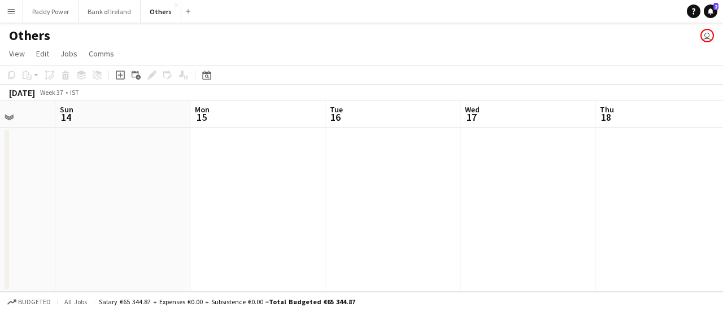
click at [528, 201] on app-calendar-viewport "Thu 11 Fri 12 Sat 13 Sun 14 Mon 15 Tue 16 Wed 17 Thu 18 Fri 19 Sat 20 Sun 21" at bounding box center [361, 197] width 723 height 192
click at [497, 213] on app-calendar-viewport "Tue 9 Wed 10 Thu 11 Fri 12 Sat 13 Sun 14 Mon 15 Tue 16 Wed 17 Thu 18 Fri 19" at bounding box center [361, 197] width 723 height 192
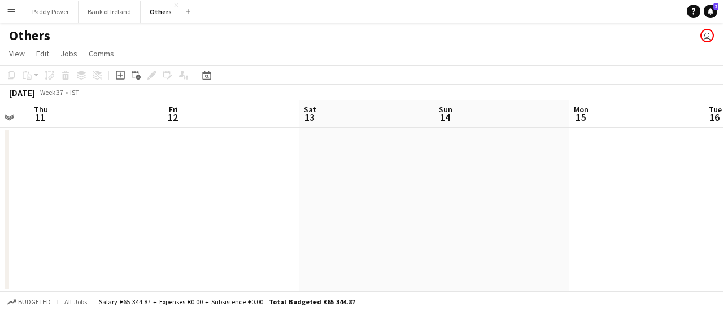
click at [392, 206] on app-calendar-viewport "Tue 9 Wed 10 Thu 11 Fri 12 Sat 13 Sun 14 Mon 15 Tue 16 Wed 17 Thu 18 Fri 19" at bounding box center [361, 197] width 723 height 192
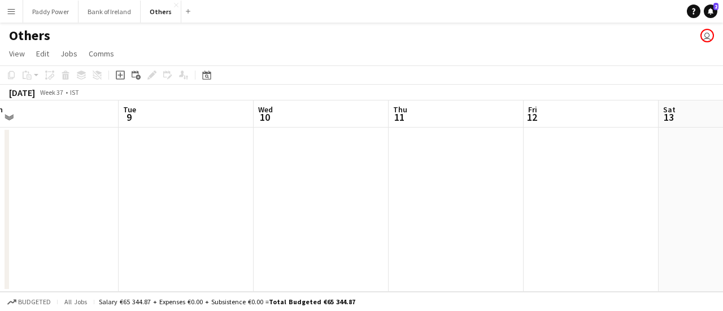
click at [485, 209] on app-calendar-viewport "Sat 6 Sun 7 Mon 8 Tue 9 Wed 10 Thu 11 Fri 12 Sat 13 Sun 14 Mon 15 Tue 16" at bounding box center [361, 197] width 723 height 192
click at [569, 237] on app-calendar-viewport "Thu 4 Fri 5 Sat 6 Sun 7 Mon 8 Tue 9 Wed 10 Thu 11 Fri 12 Sat 13 Sun 14" at bounding box center [361, 197] width 723 height 192
click at [532, 233] on app-calendar-viewport "Mon 1 Tue 2 2/2 1 Job Wed 3 Thu 4 Fri 5 Sat 6 Sun 7 Mon 8 Tue 9 Wed 10 Thu 11 0…" at bounding box center [361, 197] width 723 height 192
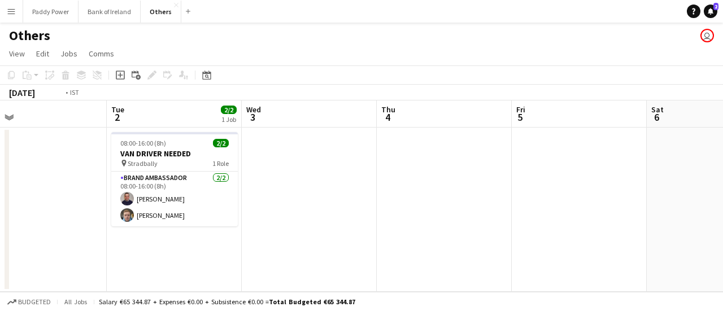
click at [644, 227] on app-calendar-viewport "Sat 30 Sun 31 Mon 1 Tue 2 2/2 1 Job Wed 3 Thu 4 Fri 5 Sat 6 Sun 7 Mon 8 Tue 9 0…" at bounding box center [361, 197] width 723 height 192
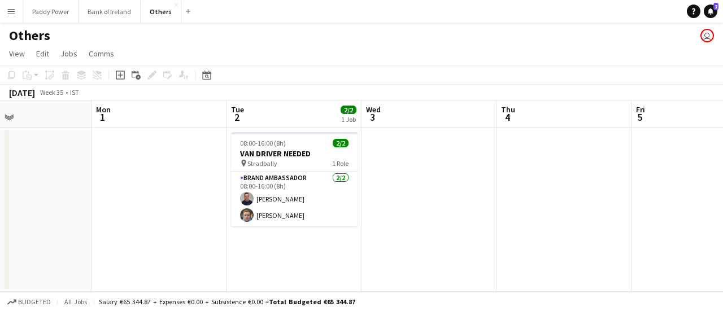
click at [601, 212] on app-calendar-viewport "Fri 29 Sat 30 Sun 31 Mon 1 Tue 2 2/2 1 Job Wed 3 Thu 4 Fri 5 Sat 6 Sun 7 Mon 8 …" at bounding box center [361, 197] width 723 height 192
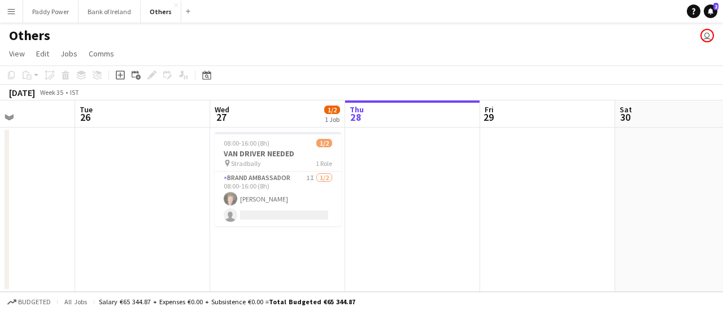
click at [569, 213] on app-calendar-viewport "Sat 23 Sun 24 Mon 25 Tue 26 Wed 27 1/2 1 Job Thu 28 Fri 29 Sat 30 Sun 31 Mon 1 …" at bounding box center [361, 197] width 723 height 192
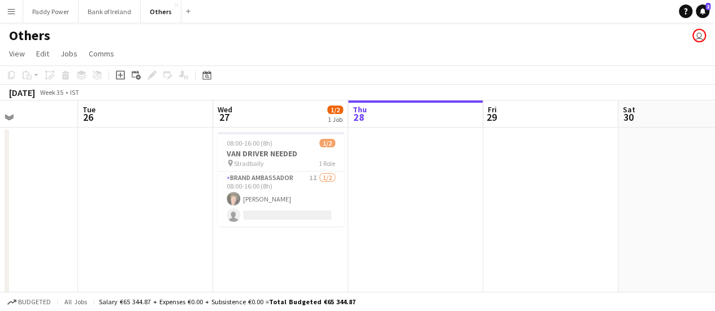
scroll to position [0, 317]
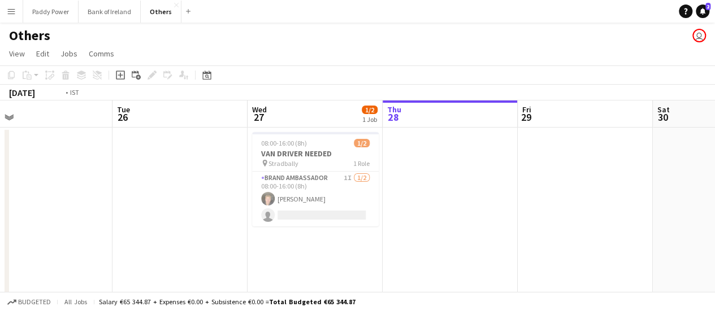
click at [712, 215] on app-calendar-viewport "Sat 23 6/6 1 Job Sun 24 Mon 25 Tue 26 Wed 27 1/2 1 Job Thu 28 Fri 29 Sat 30 Sun…" at bounding box center [357, 212] width 715 height 222
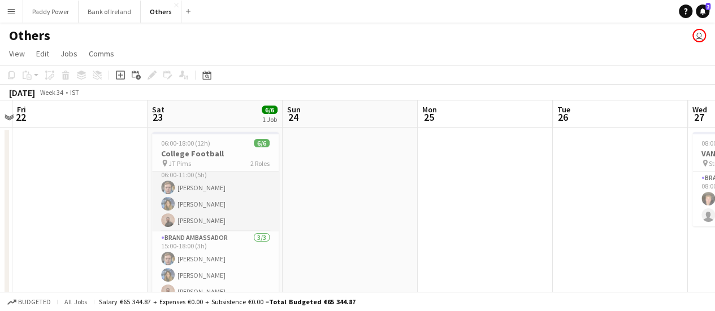
scroll to position [14, 0]
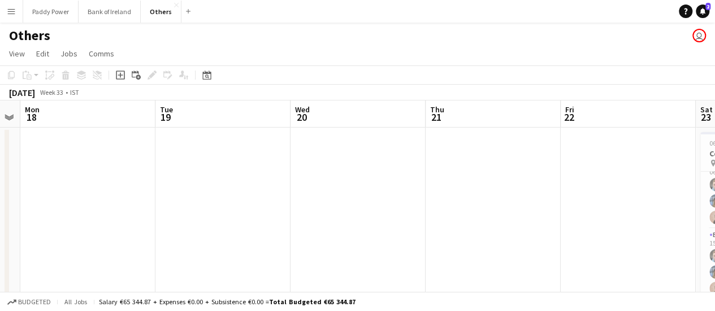
click at [647, 194] on app-calendar-viewport "Sat 16 Sun 17 Mon 18 Tue 19 Wed 20 Thu 21 Fri 22 Sat 23 6/6 1 Job Sun 24 Mon 25…" at bounding box center [357, 212] width 715 height 222
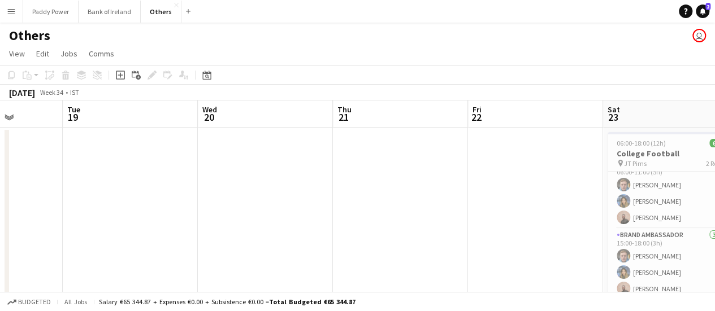
click at [596, 193] on app-calendar-viewport "Sat 16 Sun 17 Mon 18 Tue 19 Wed 20 Thu 21 Fri 22 Sat 23 6/6 1 Job Sun 24 Mon 25…" at bounding box center [357, 212] width 715 height 222
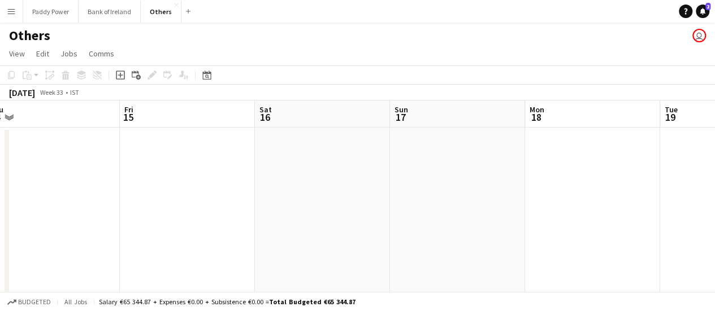
click at [614, 201] on app-calendar-viewport "Tue 12 Wed 13 Thu 14 Fri 15 Sat 16 Sun 17 Mon 18 Tue 19 Wed 20 Thu 21 Fri 22" at bounding box center [357, 212] width 715 height 222
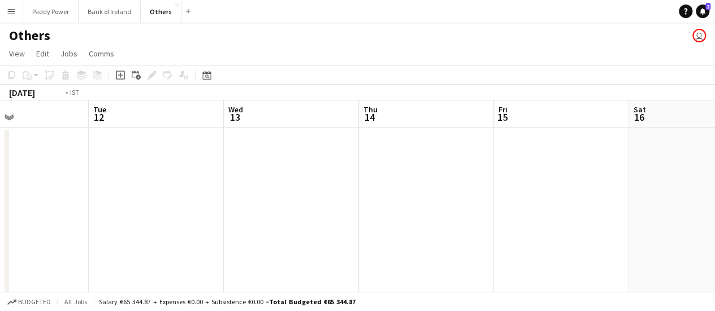
click at [655, 211] on app-calendar-viewport "Sat 9 Sun 10 Mon 11 Tue 12 Wed 13 Thu 14 Fri 15 Sat 16 Sun 17 Mon 18 Tue 19" at bounding box center [357, 212] width 715 height 222
click at [715, 225] on html "Menu Boards Boards Boards All jobs Status Workforce Workforce My Workforce Recr…" at bounding box center [357, 170] width 715 height 341
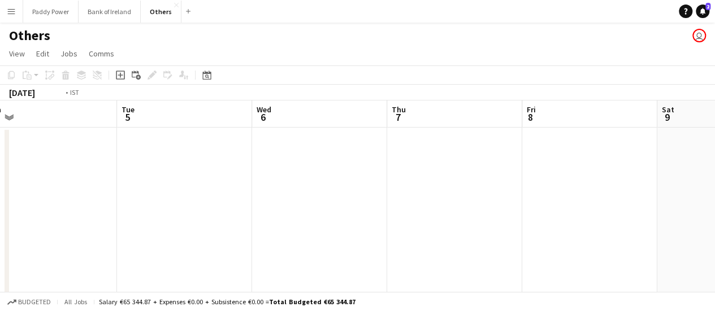
click at [608, 224] on app-calendar-viewport "Sat 2 Sun 3 Mon 4 Tue 5 Wed 6 Thu 7 Fri 8 Sat 9 Sun 10 Mon 11 Tue 12" at bounding box center [357, 212] width 715 height 222
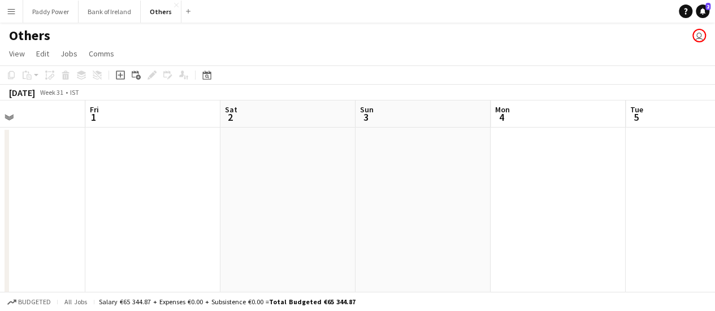
click at [619, 228] on app-calendar-viewport "Tue 29 Wed 30 Thu 31 Fri 1 Sat 2 Sun 3 Mon 4 Tue 5 Wed 6 Thu 7 Fri 8" at bounding box center [357, 212] width 715 height 222
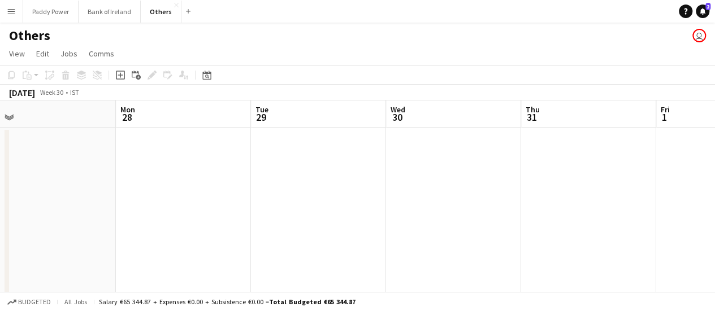
click at [677, 231] on app-calendar-viewport "Fri 25 Sat 26 Sun 27 Mon 28 Tue 29 Wed 30 Thu 31 Fri 1 Sat 2 Sun 3 Mon 4" at bounding box center [357, 212] width 715 height 222
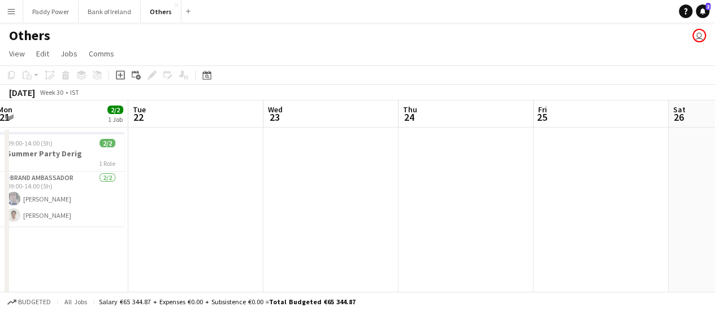
click at [561, 236] on app-calendar-viewport "Sat 19 Sun 20 Mon 21 2/2 1 Job Tue 22 Wed 23 Thu 24 Fri 25 Sat 26 Sun 27 Mon 28…" at bounding box center [357, 212] width 715 height 222
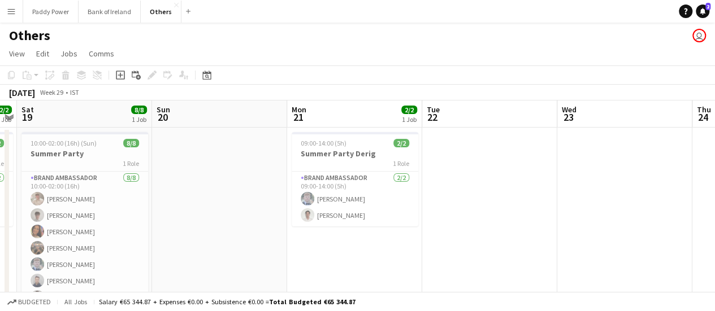
click at [506, 233] on app-calendar-viewport "Thu 17 Fri 18 2/2 1 Job Sat 19 8/8 1 Job Sun 20 Mon 21 2/2 1 Job Tue 22 Wed 23 …" at bounding box center [357, 212] width 715 height 222
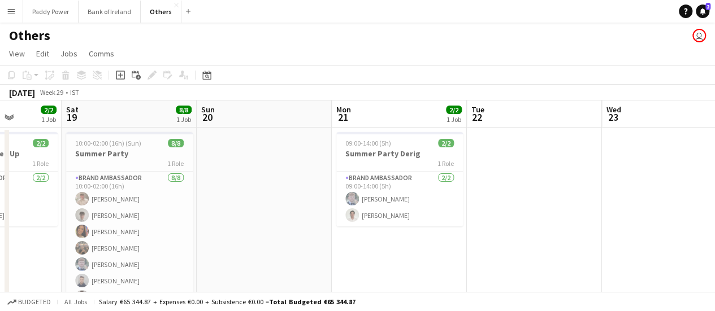
click at [701, 223] on app-calendar-viewport "Wed 16 Thu 17 Fri 18 2/2 1 Job Sat 19 8/8 1 Job Sun 20 Mon 21 2/2 1 Job Tue 22 …" at bounding box center [357, 212] width 715 height 222
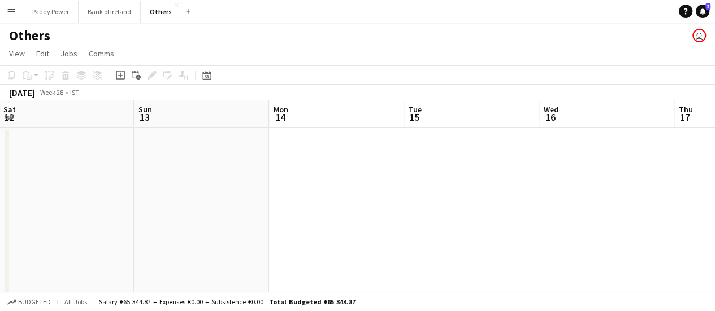
click at [715, 214] on html "Menu Boards Boards Boards All jobs Status Workforce Workforce My Workforce Recr…" at bounding box center [357, 170] width 715 height 341
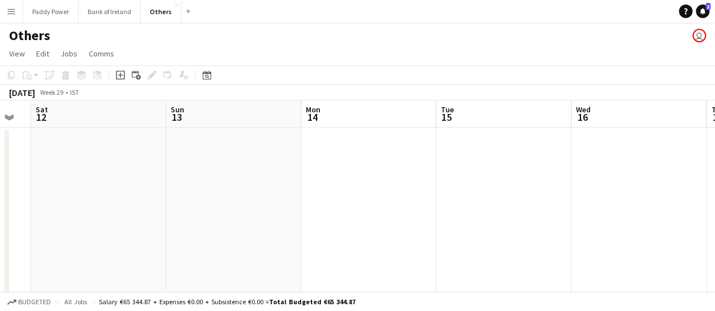
click at [715, 210] on html "Menu Boards Boards Boards All jobs Status Workforce Workforce My Workforce Recr…" at bounding box center [357, 170] width 715 height 341
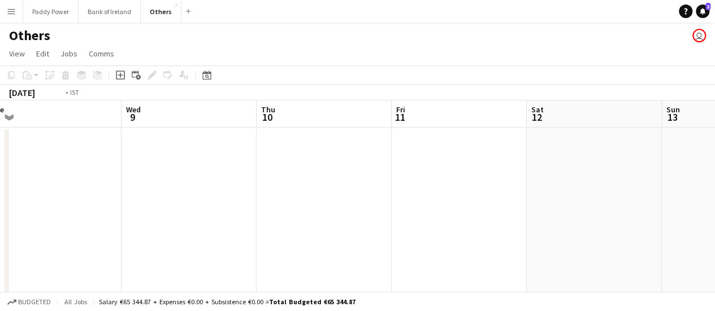
click at [535, 213] on app-calendar-viewport "Sun 6 Mon 7 Tue 8 Wed 9 Thu 10 Fri 11 Sat 12 Sun 13 Mon 14 Tue 15 Wed 16" at bounding box center [357, 212] width 715 height 222
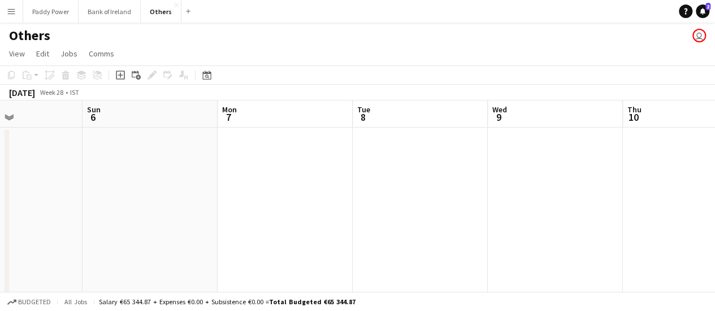
click at [543, 224] on app-calendar-viewport "Thu 3 Fri 4 Sat 5 Sun 6 Mon 7 Tue 8 Wed 9 Thu 10 Fri 11 Sat 12 Sun 13" at bounding box center [357, 212] width 715 height 222
click at [565, 222] on app-calendar-viewport "Mon 30 Tue 1 Wed 2 Thu 3 Fri 4 Sat 5 Sun 6 Mon 7 Tue 8 Wed 9 Thu 10" at bounding box center [357, 212] width 715 height 222
click at [660, 233] on app-calendar-viewport "Fri 27 Sat 28 Sun 29 Mon 30 Tue 1 Wed 2 Thu 3 Fri 4 Sat 5 Sun 6 Mon 7" at bounding box center [357, 212] width 715 height 222
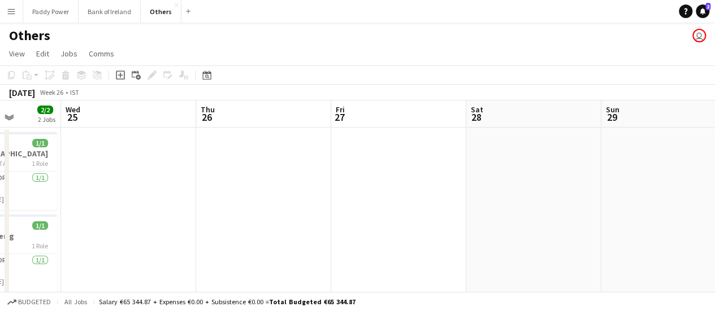
click at [557, 232] on app-calendar-viewport "Mon 23 1/1 1 Job Tue 24 2/2 2 Jobs Wed 25 Thu 26 Fri 27 Sat 28 Sun 29 Mon 30 Tu…" at bounding box center [357, 212] width 715 height 222
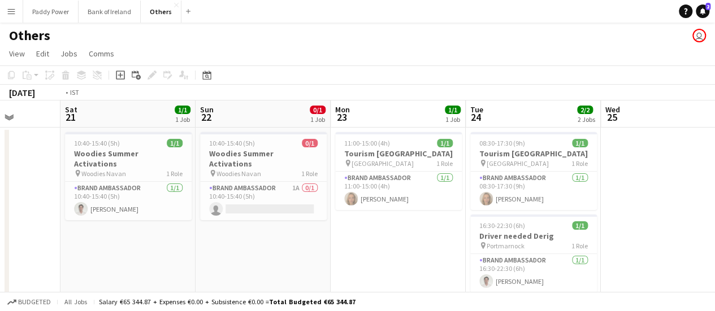
scroll to position [0, 382]
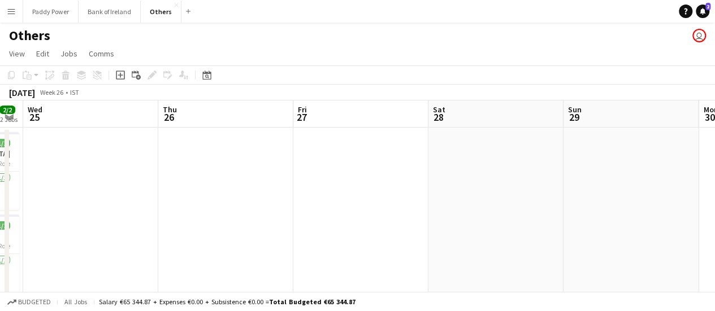
click at [8, 261] on div "Sun 22 0/1 1 Job Mon 23 1/1 1 Job Tue 24 2/2 2 Jobs Wed 25 Thu 26 Fri 27 Sat 28…" at bounding box center [357, 212] width 715 height 222
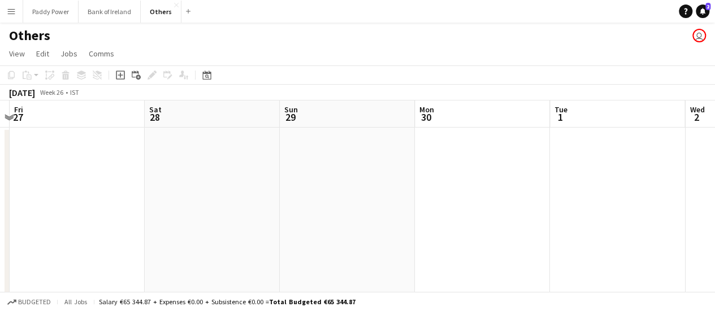
click at [0, 244] on app-calendar-viewport "Tue 24 2/2 2 Jobs Wed 25 Thu 26 Fri 27 Sat 28 Sun 29 Mon 30 Tue 1 Wed 2 Thu 3 F…" at bounding box center [357, 212] width 715 height 222
click at [0, 241] on app-calendar-viewport "Thu 26 Fri 27 Sat 28 Sun 29 Mon 30 Tue 1 Wed 2 Thu 3 Fri 4 Sat 5 Sun 6" at bounding box center [357, 212] width 715 height 222
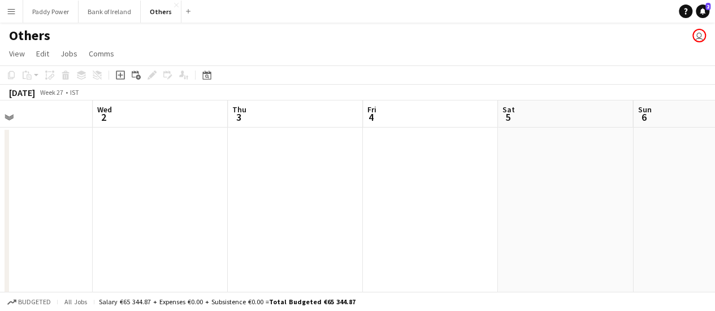
click at [0, 236] on app-calendar-viewport "Sat 28 Sun 29 Mon 30 Tue 1 Wed 2 Thu 3 Fri 4 Sat 5 Sun 6 Mon 7 Tue 8" at bounding box center [357, 212] width 715 height 222
click at [34, 241] on app-calendar-viewport "Wed 2 Thu 3 Fri 4 Sat 5 Sun 6 Mon 7 Tue 8 Wed 9 Thu 10 Fri 11 Sat 12" at bounding box center [357, 212] width 715 height 222
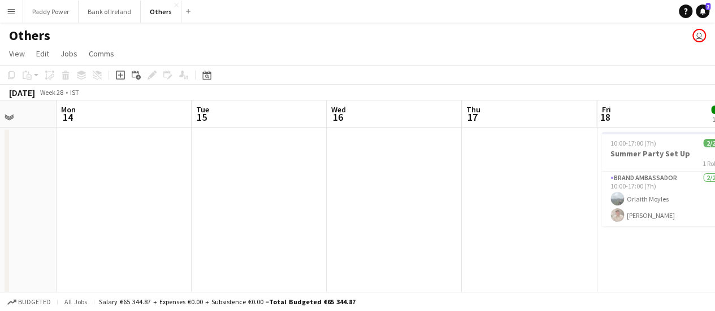
click at [0, 253] on app-calendar-viewport "Thu 10 Fri 11 Sat 12 Sun 13 Mon 14 Tue 15 Wed 16 Thu 17 Fri 18 2/2 1 Job Sat 19…" at bounding box center [357, 212] width 715 height 222
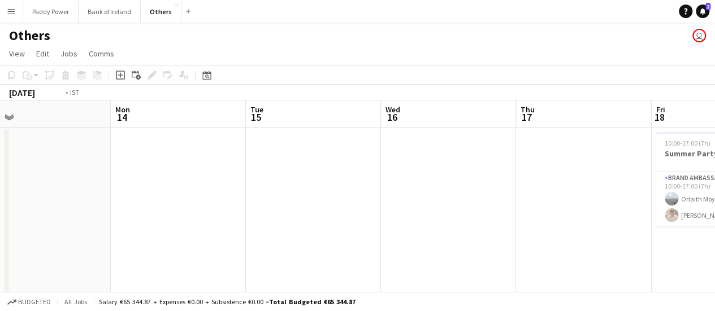
scroll to position [0, 295]
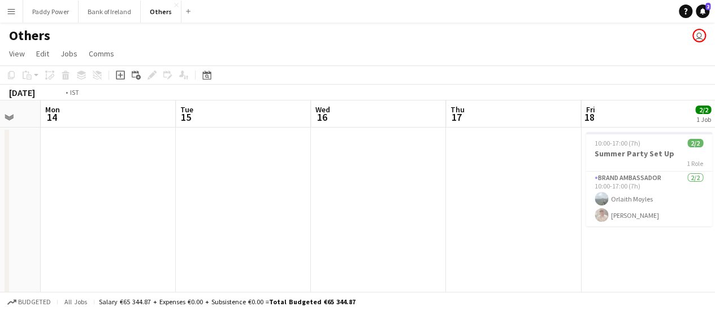
click at [109, 249] on app-calendar-viewport "Thu 10 Fri 11 Sat 12 Sun 13 Mon 14 Tue 15 Wed 16 Thu 17 Fri 18 2/2 1 Job Sat 19…" at bounding box center [357, 212] width 715 height 222
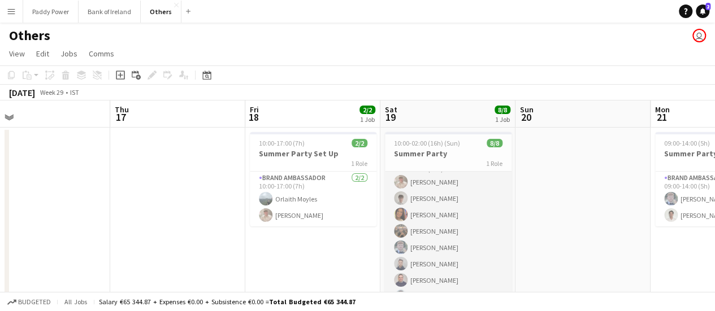
scroll to position [25, 0]
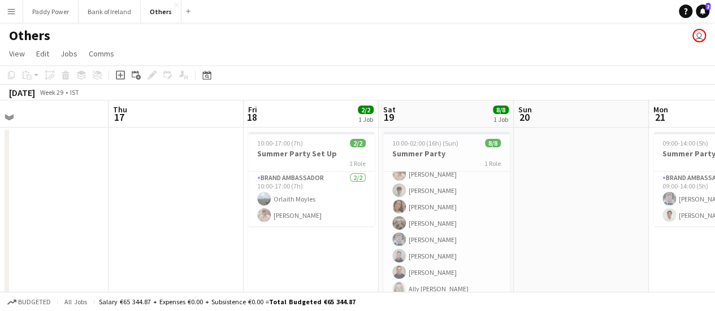
click at [112, 227] on app-calendar-viewport "Mon 14 Tue 15 Wed 16 Thu 17 Fri 18 2/2 1 Job Sat 19 8/8 1 Job Sun 20 Mon 21 2/2…" at bounding box center [357, 212] width 715 height 222
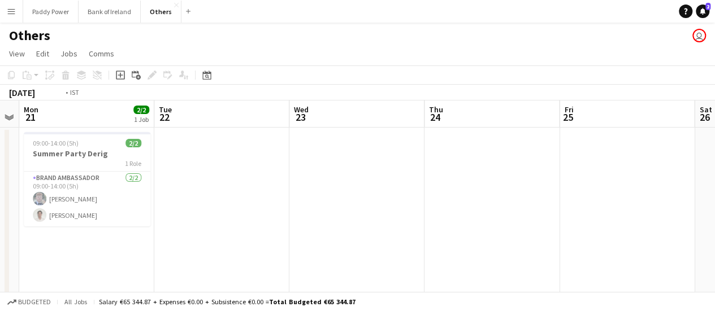
click at [31, 209] on app-calendar-viewport "Thu 17 Fri 18 2/2 1 Job Sat 19 8/8 1 Job Sun 20 Mon 21 2/2 1 Job Tue 22 Wed 23 …" at bounding box center [357, 212] width 715 height 222
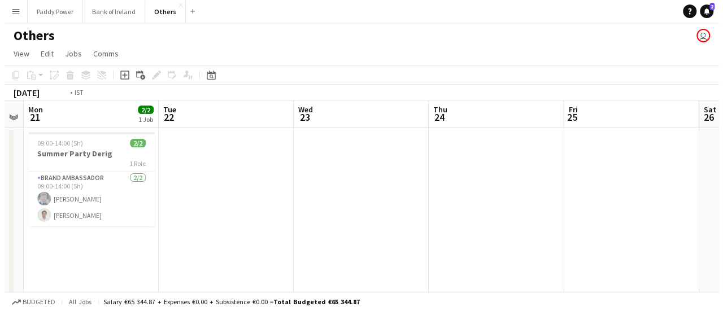
scroll to position [0, 296]
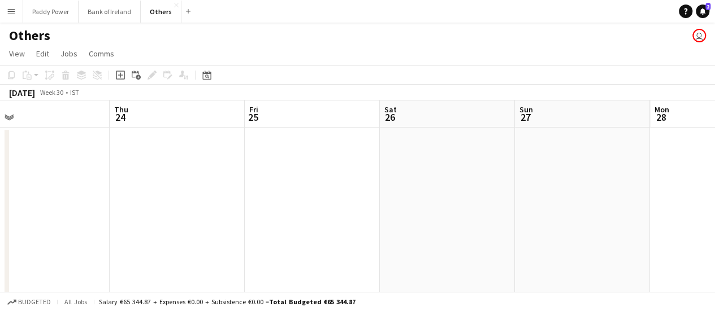
click at [13, 11] on app-icon "Menu" at bounding box center [11, 11] width 9 height 9
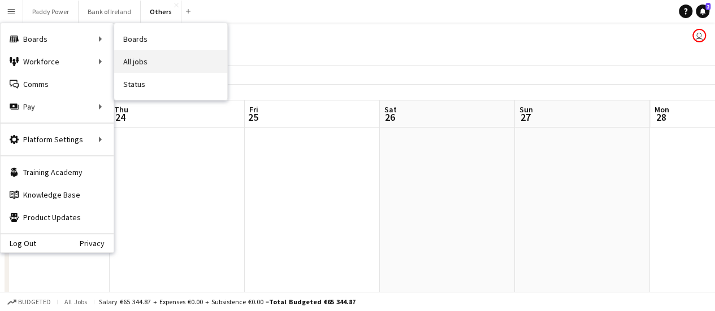
click at [135, 59] on link "All jobs" at bounding box center [170, 61] width 113 height 23
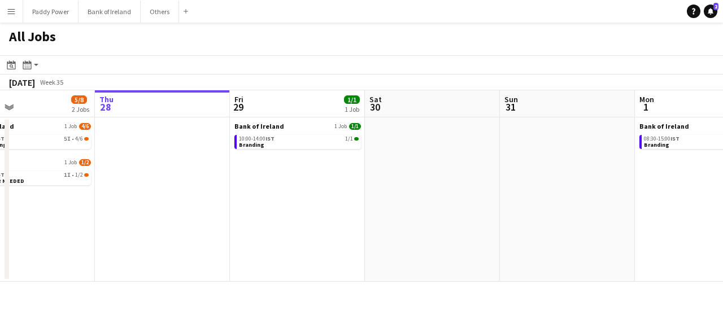
click at [142, 237] on app-calendar-viewport "Mon 25 1/1 1 Job Tue 26 Wed 27 5/8 2 Jobs Thu 28 Fri 29 1/1 1 Job Sat 30 Sun 31…" at bounding box center [361, 186] width 723 height 192
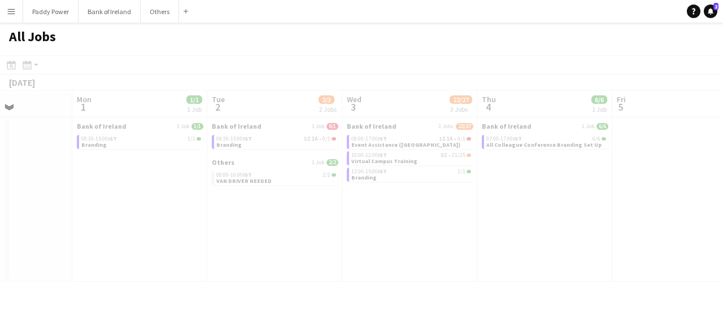
click at [0, 254] on app-calendar-viewport "Fri 29 1/1 1 Job Sat 30 Sun 31 Mon 1 1/1 1 Job Tue 2 2/3 2 Jobs Wed 3 22/27 3 J…" at bounding box center [361, 186] width 723 height 192
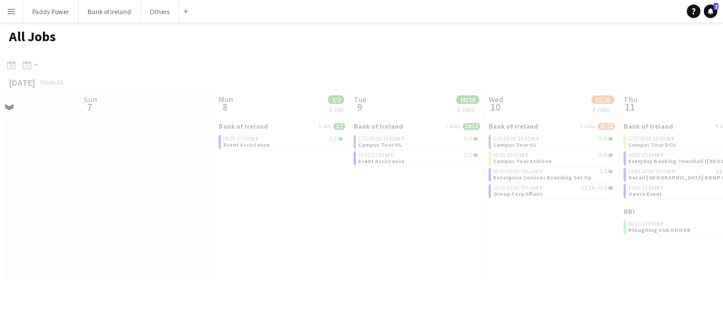
click at [133, 245] on app-all-jobs "All Jobs Date picker [DATE] [DATE] [DATE] M [DATE] T [DATE] W [DATE] T [DATE] F…" at bounding box center [361, 152] width 723 height 259
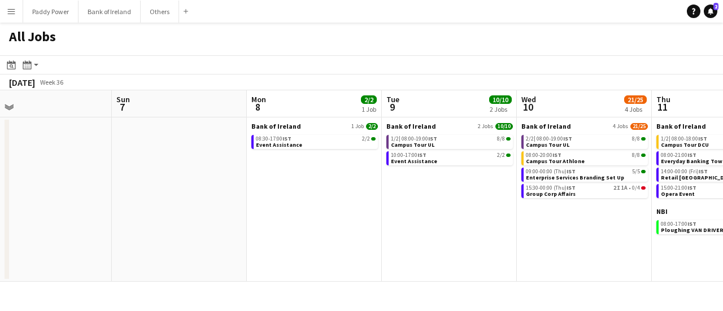
click at [233, 221] on app-calendar-viewport "Wed 3 22/27 3 Jobs Thu 4 6/6 1 Job Fri 5 Sat 6 Sun 7 Mon 8 2/2 1 Job Tue 9 10/1…" at bounding box center [361, 186] width 723 height 192
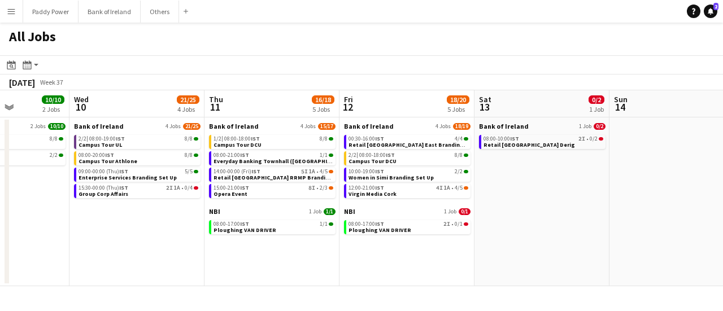
scroll to position [0, 343]
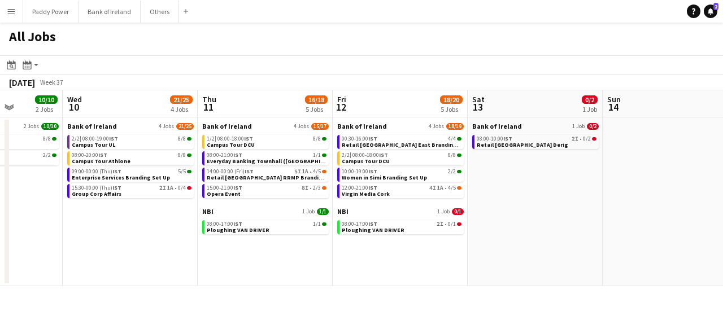
click at [422, 238] on app-calendar-viewport "Sun 7 Mon 8 2/2 1 Job Tue 9 10/10 2 Jobs Wed 10 21/25 4 Jobs Thu 11 16/18 5 Job…" at bounding box center [361, 188] width 723 height 196
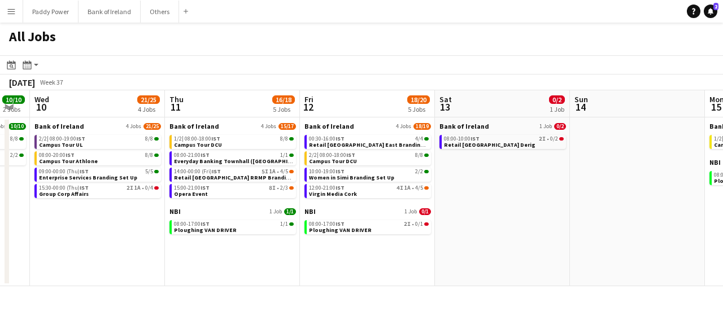
click at [170, 210] on app-calendar-viewport "Sun 7 Mon 8 2/2 1 Job Tue 9 10/10 2 Jobs Wed 10 21/25 4 Jobs Thu 11 16/18 5 Job…" at bounding box center [361, 188] width 723 height 196
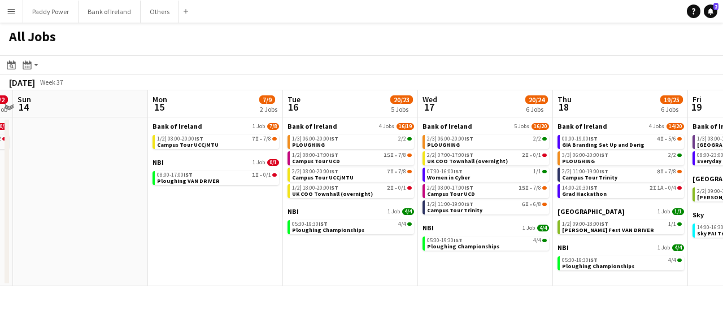
scroll to position [0, 531]
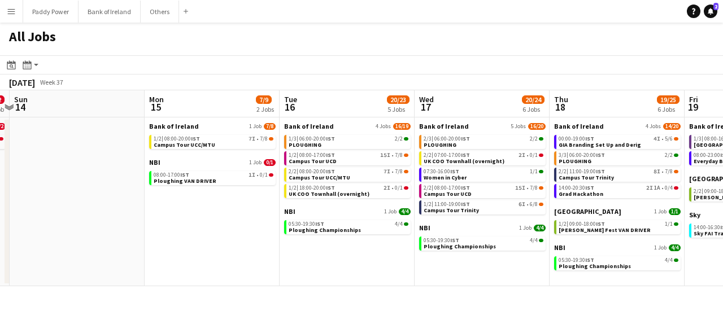
click at [375, 241] on app-calendar-viewport "Wed 10 21/25 4 Jobs Thu 11 16/18 5 Jobs Fri 12 18/20 5 Jobs Sat 13 0/2 1 Job Su…" at bounding box center [361, 188] width 723 height 196
click at [188, 180] on span "Ploughing VAN DRIVER" at bounding box center [185, 180] width 63 height 7
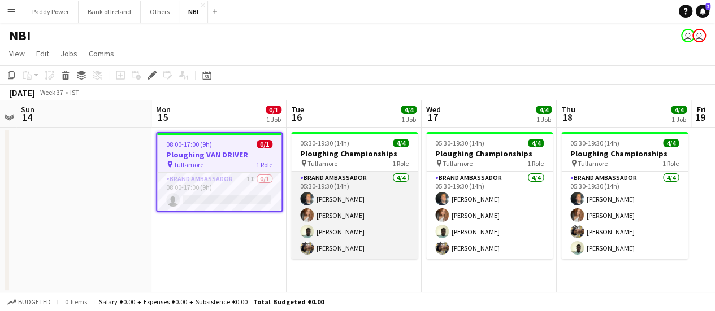
click at [345, 198] on app-card-role "Brand Ambassador [DATE] 05:30-19:30 (14h) [PERSON_NAME] [PERSON_NAME] [PERSON_N…" at bounding box center [354, 216] width 127 height 88
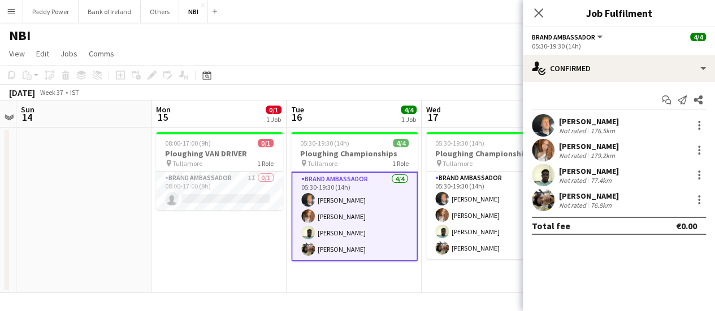
click at [600, 123] on div "[PERSON_NAME]" at bounding box center [589, 121] width 60 height 10
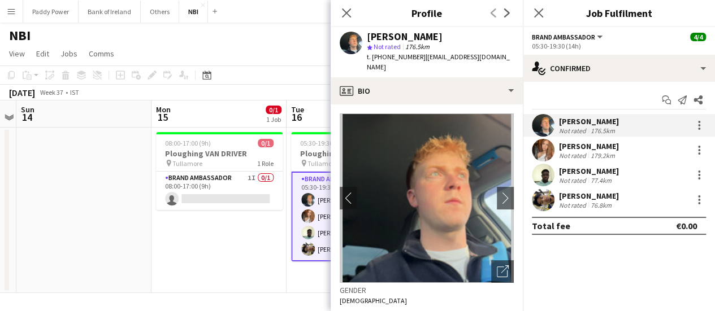
drag, startPoint x: 418, startPoint y: 59, endPoint x: 375, endPoint y: 62, distance: 43.0
click at [375, 62] on div "t. +3530852509861 | simoncorridon1@hotmail.com" at bounding box center [440, 62] width 147 height 20
copy span "3530852509861"
click at [586, 144] on div "Kelsee Moore" at bounding box center [589, 146] width 60 height 10
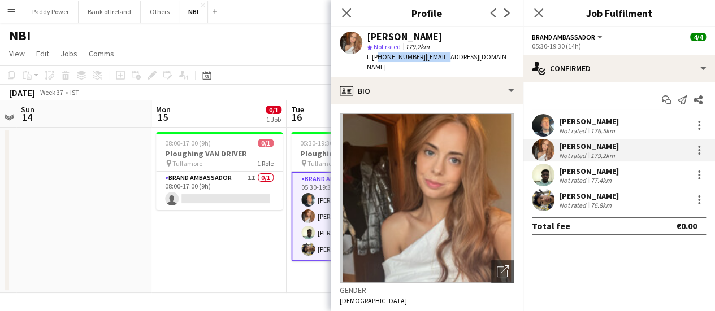
drag, startPoint x: 376, startPoint y: 59, endPoint x: 442, endPoint y: 63, distance: 66.2
click at [442, 63] on div "Kelsee Moore star Not rated 179.2km t. +3530830828358 | kelseemoorejodie@icloud…" at bounding box center [427, 52] width 192 height 50
copy div "3530830828358 | kelsee"
click at [589, 177] on div "77.4km" at bounding box center [600, 180] width 25 height 8
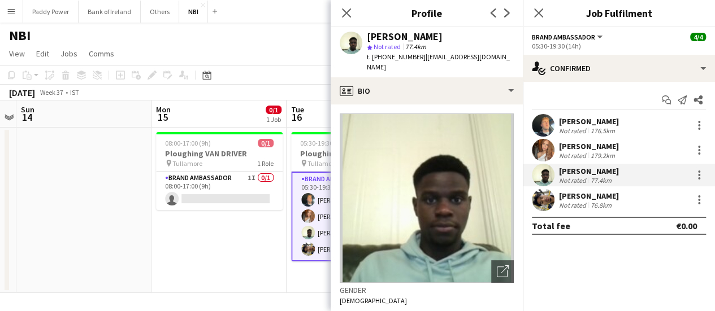
drag, startPoint x: 376, startPoint y: 59, endPoint x: 417, endPoint y: 62, distance: 40.8
click at [417, 62] on div "t. +353894570714 | muyadaniel084@gmail.com" at bounding box center [440, 62] width 147 height 20
copy span "353894570714"
click at [598, 197] on div "[PERSON_NAME]" at bounding box center [589, 196] width 60 height 10
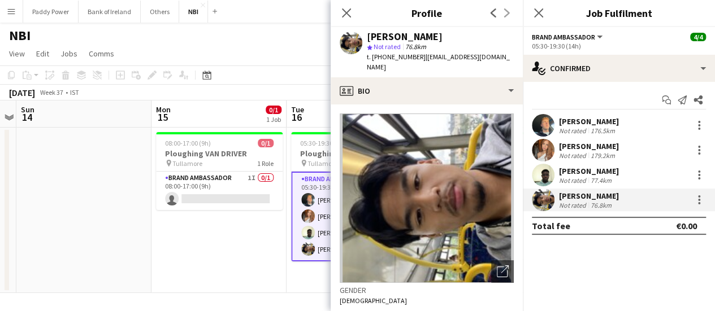
drag, startPoint x: 372, startPoint y: 59, endPoint x: 419, endPoint y: 61, distance: 47.5
click at [419, 61] on span "t. +3530877817929" at bounding box center [396, 57] width 59 height 8
copy span "+3530877817929"
click at [380, 57] on span "t. +3530877817929" at bounding box center [396, 57] width 59 height 8
drag, startPoint x: 377, startPoint y: 57, endPoint x: 389, endPoint y: 57, distance: 11.9
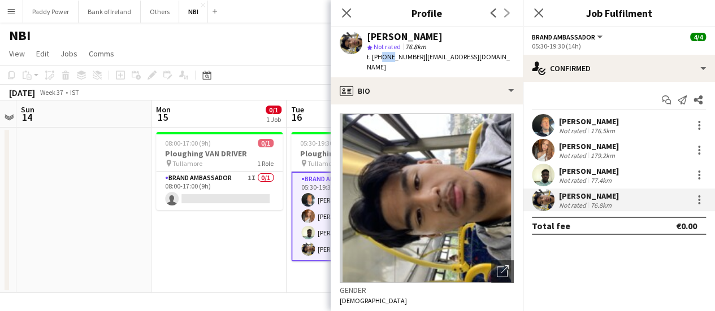
click at [389, 57] on span "t. +3530877817929" at bounding box center [396, 57] width 59 height 8
drag, startPoint x: 375, startPoint y: 58, endPoint x: 418, endPoint y: 58, distance: 43.5
click at [418, 58] on span "t. +3530877817929" at bounding box center [396, 57] width 59 height 8
copy span "3530877817929"
click at [298, 57] on app-page-menu "View Day view expanded Day view collapsed Month view Date picker Jump to today …" at bounding box center [357, 54] width 715 height 21
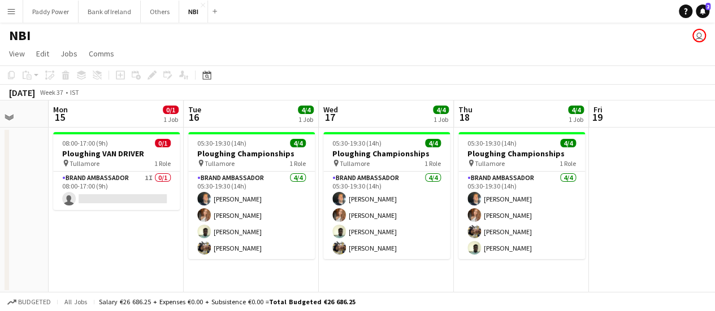
scroll to position [0, 284]
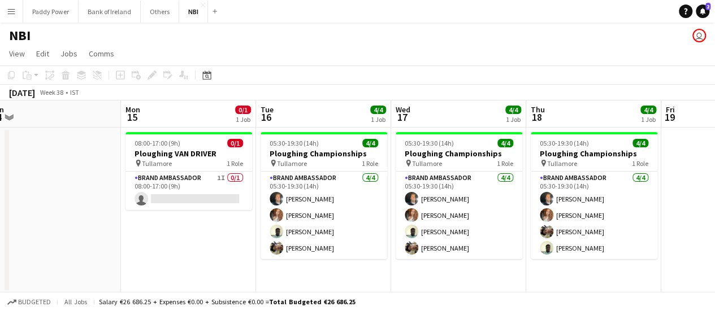
drag, startPoint x: 613, startPoint y: 126, endPoint x: 582, endPoint y: 136, distance: 32.2
click at [582, 136] on app-calendar-viewport "Fri 12 0/1 1 Job Sat 13 Sun 14 Mon 15 0/1 1 Job Tue 16 4/4 1 Job Wed 17 4/4 1 J…" at bounding box center [357, 197] width 715 height 193
